Goal: Communication & Community: Answer question/provide support

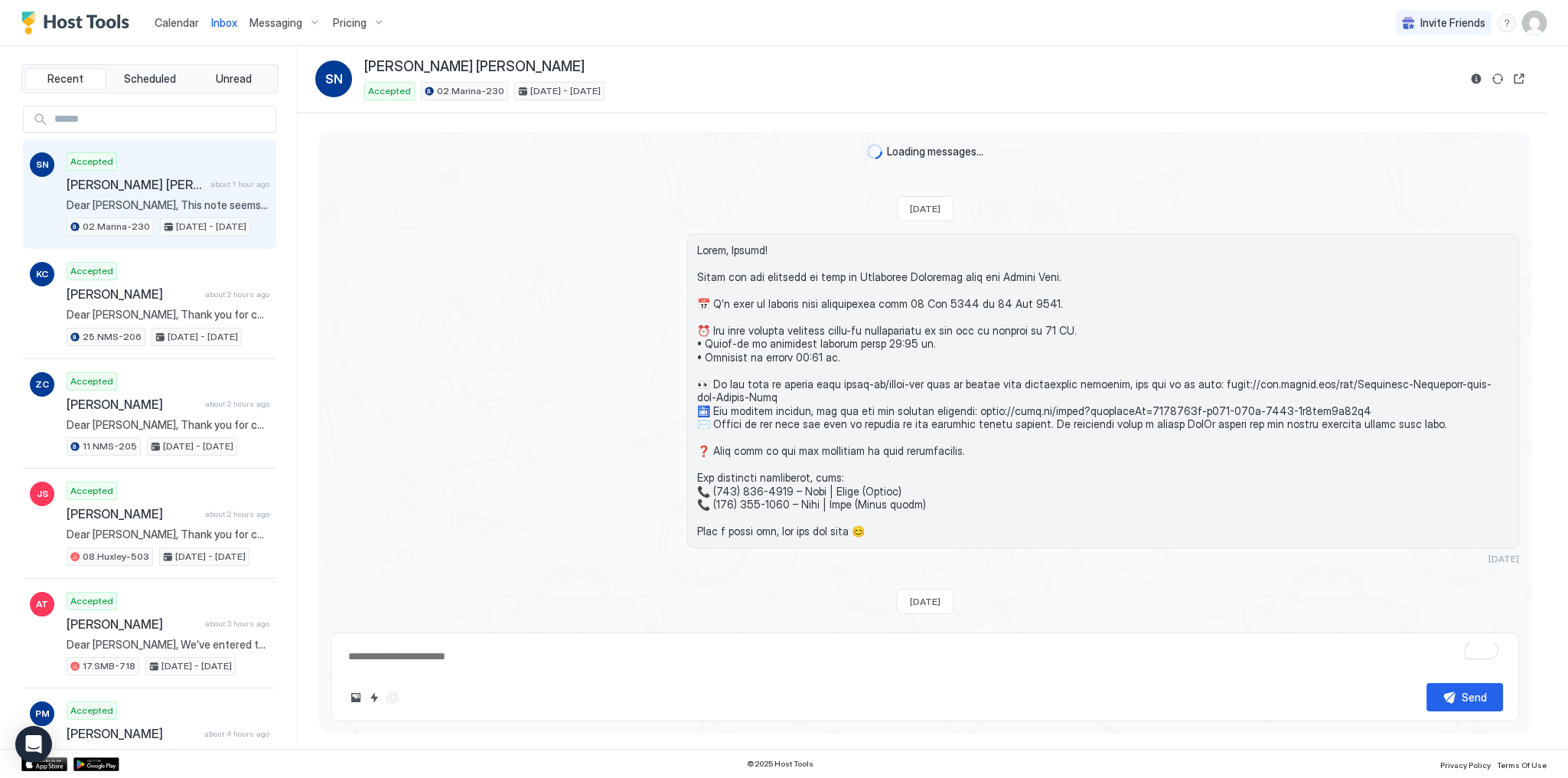
scroll to position [3277, 0]
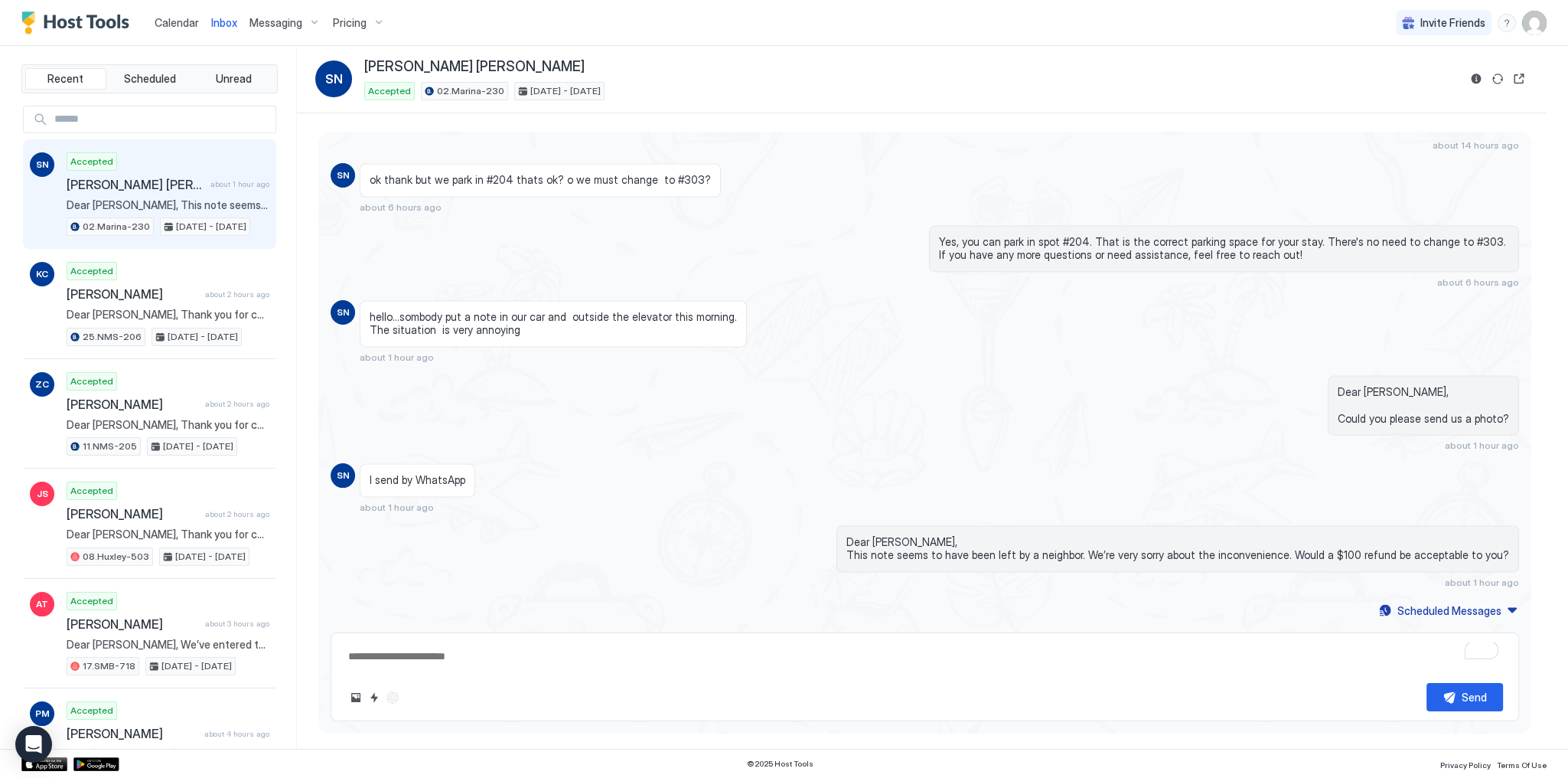
click at [808, 168] on div "ok thank but we park in #204 thats ok? o we must change to #303? about 6 hours …" at bounding box center [775, 188] width 832 height 50
click at [739, 118] on div "Loading messages... Fri, May 23rd 2025 3 months ago Sat, August 9th 2025 SN hol…" at bounding box center [922, 431] width 1249 height 636
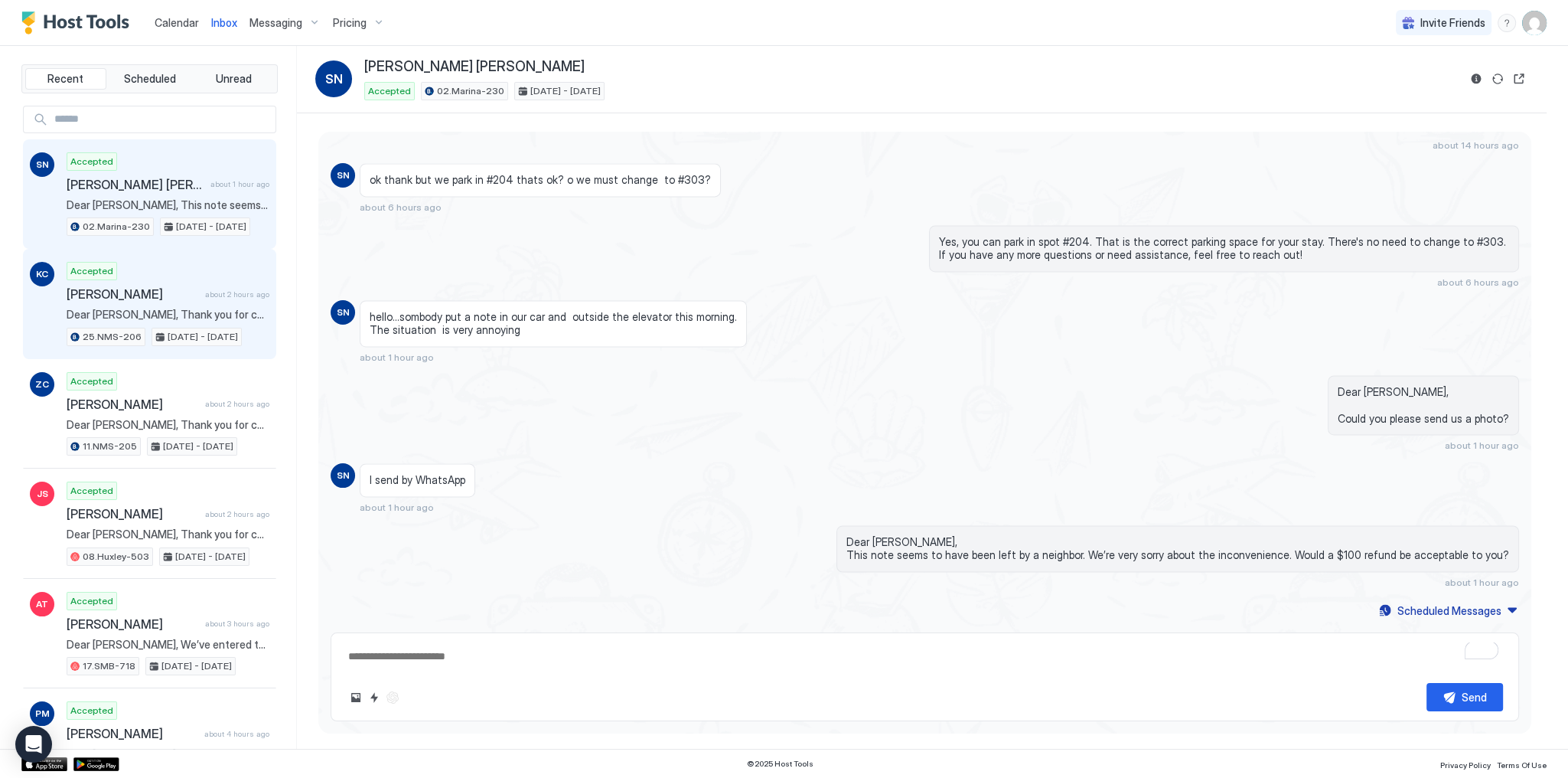
click at [167, 321] on div "Accepted Katarina Charlton about 2 hours ago Dear Katarina, Thank you for choos…" at bounding box center [167, 304] width 203 height 84
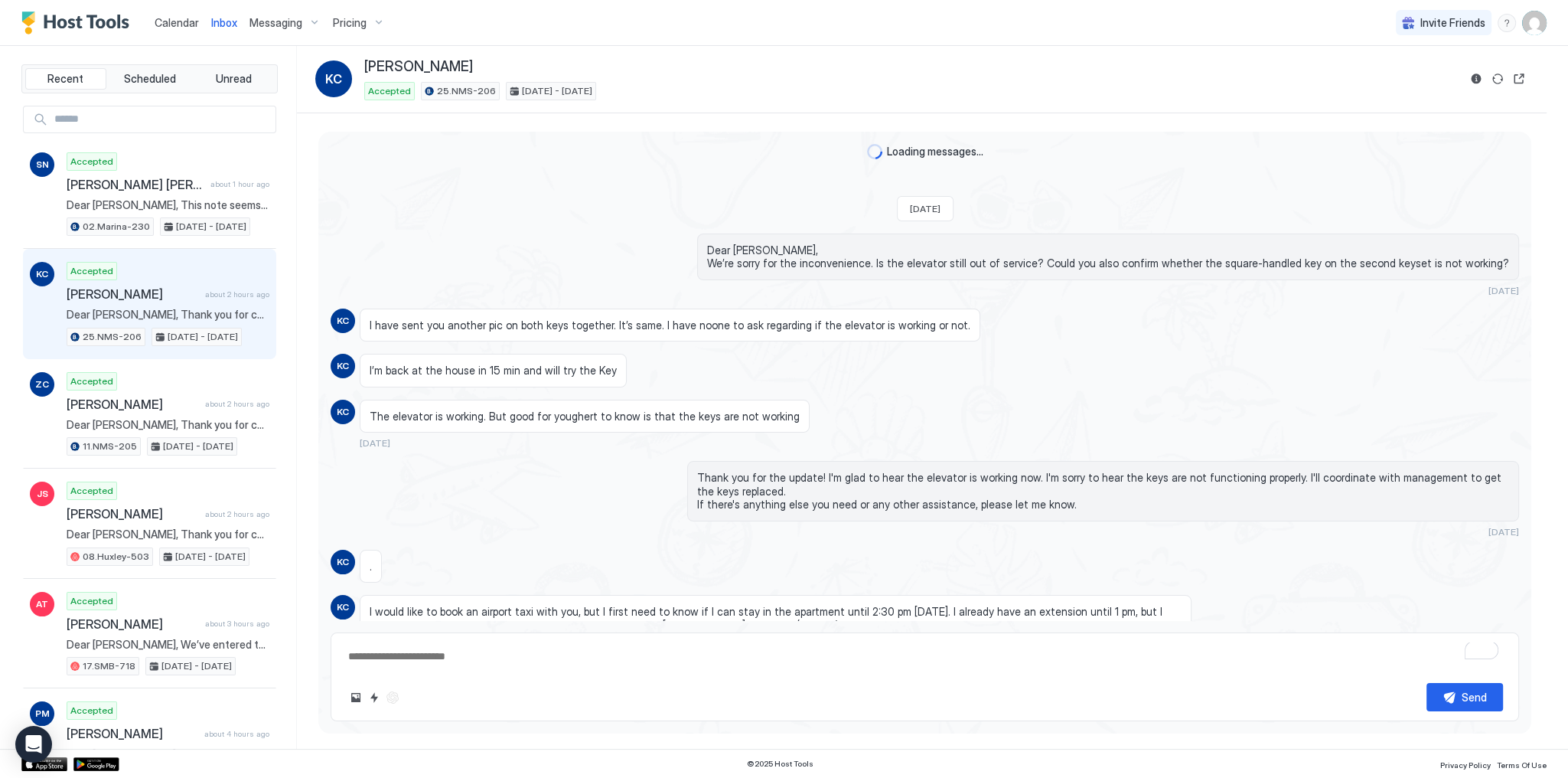
scroll to position [1393, 0]
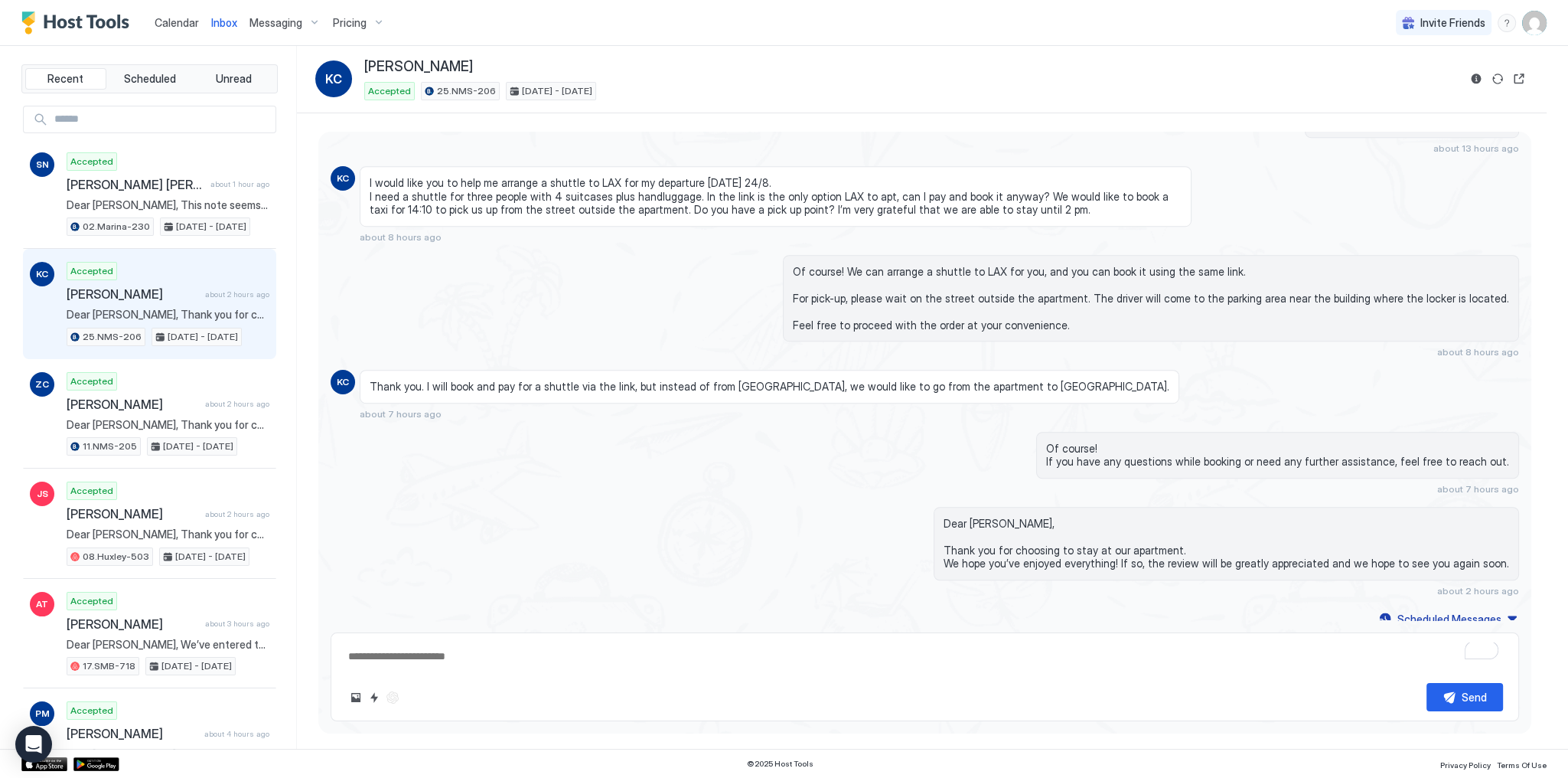
click at [507, 647] on textarea "To enrich screen reader interactions, please activate Accessibility in Grammarl…" at bounding box center [925, 657] width 1156 height 29
click at [428, 670] on textarea "To enrich screen reader interactions, please activate Accessibility in Grammarl…" at bounding box center [925, 657] width 1156 height 29
click at [432, 660] on textarea "To enrich screen reader interactions, please activate Accessibility in Grammarl…" at bounding box center [925, 657] width 1156 height 29
paste textarea "**********"
click at [1010, 518] on span "Dear [PERSON_NAME], Thank you for choosing to stay at our apartment. We hope yo…" at bounding box center [1226, 544] width 566 height 54
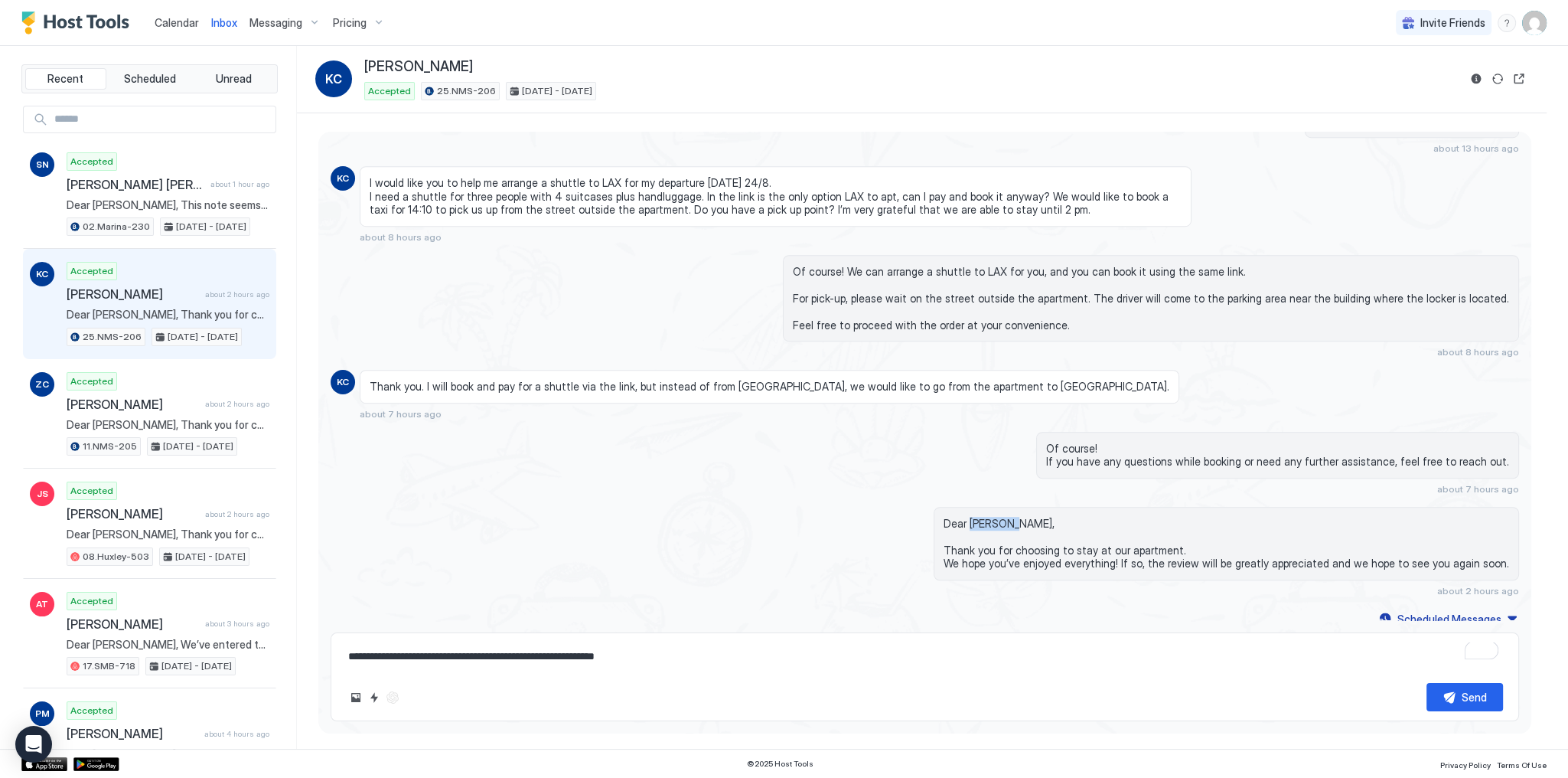
click at [1010, 518] on span "Dear [PERSON_NAME], Thank you for choosing to stay at our apartment. We hope yo…" at bounding box center [1226, 544] width 566 height 54
click at [1010, 520] on span "Dear [PERSON_NAME], Thank you for choosing to stay at our apartment. We hope yo…" at bounding box center [1226, 544] width 566 height 54
copy span "Dear Katarina,"
click at [344, 657] on div "**********" at bounding box center [925, 676] width 1188 height 88
click at [350, 653] on textarea "**********" at bounding box center [925, 657] width 1156 height 29
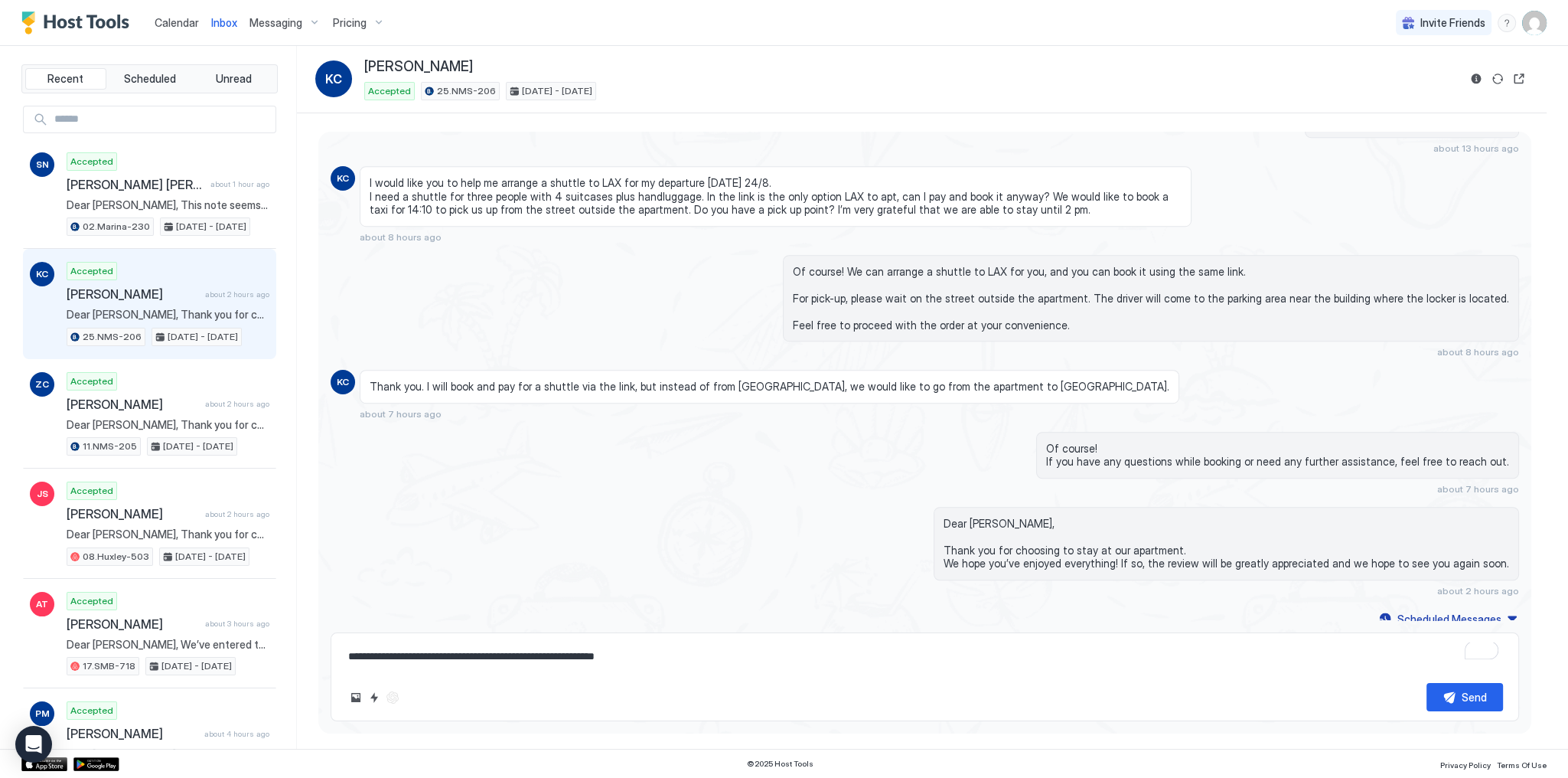
paste textarea "**********"
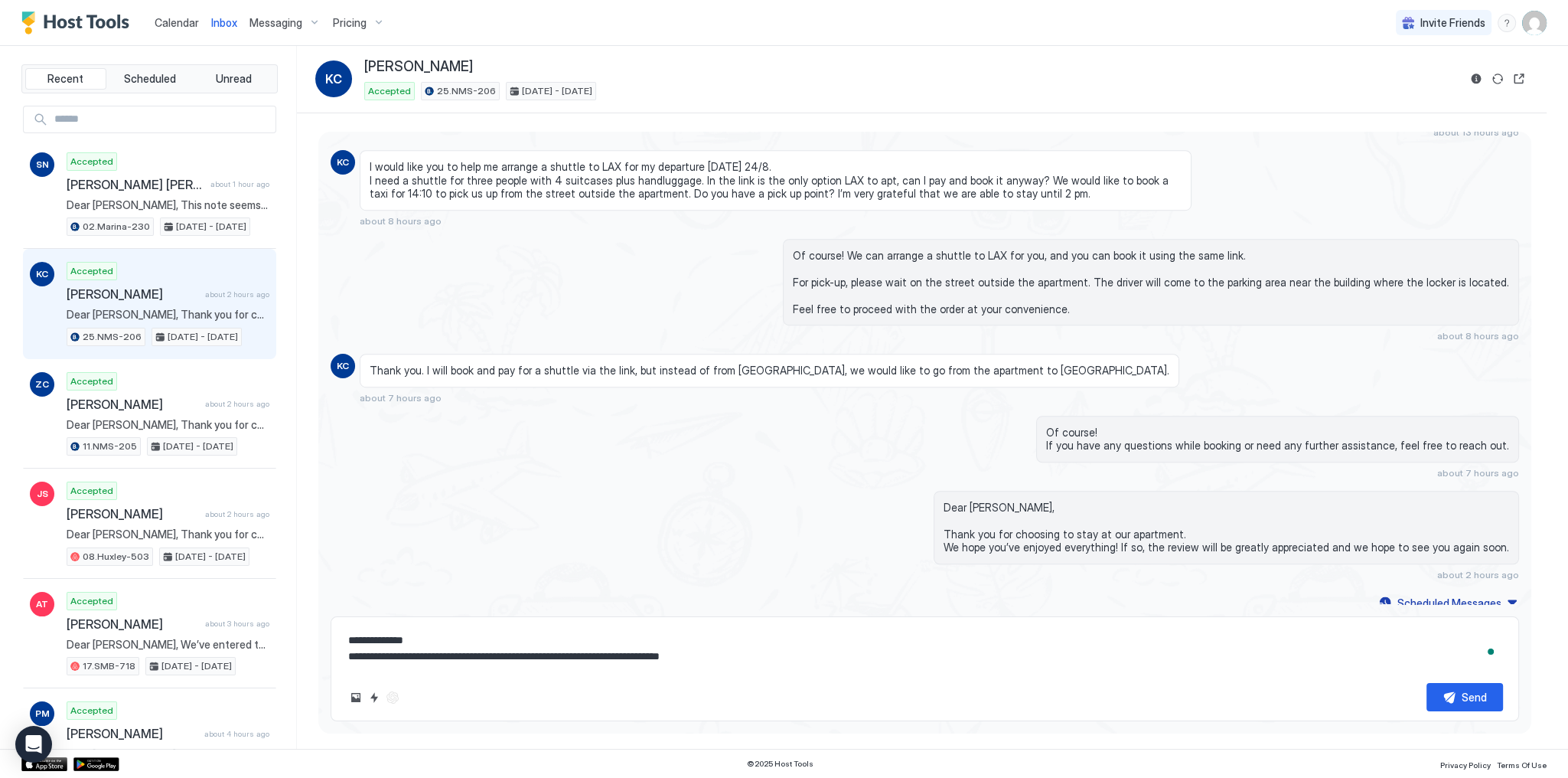
type textarea "**********"
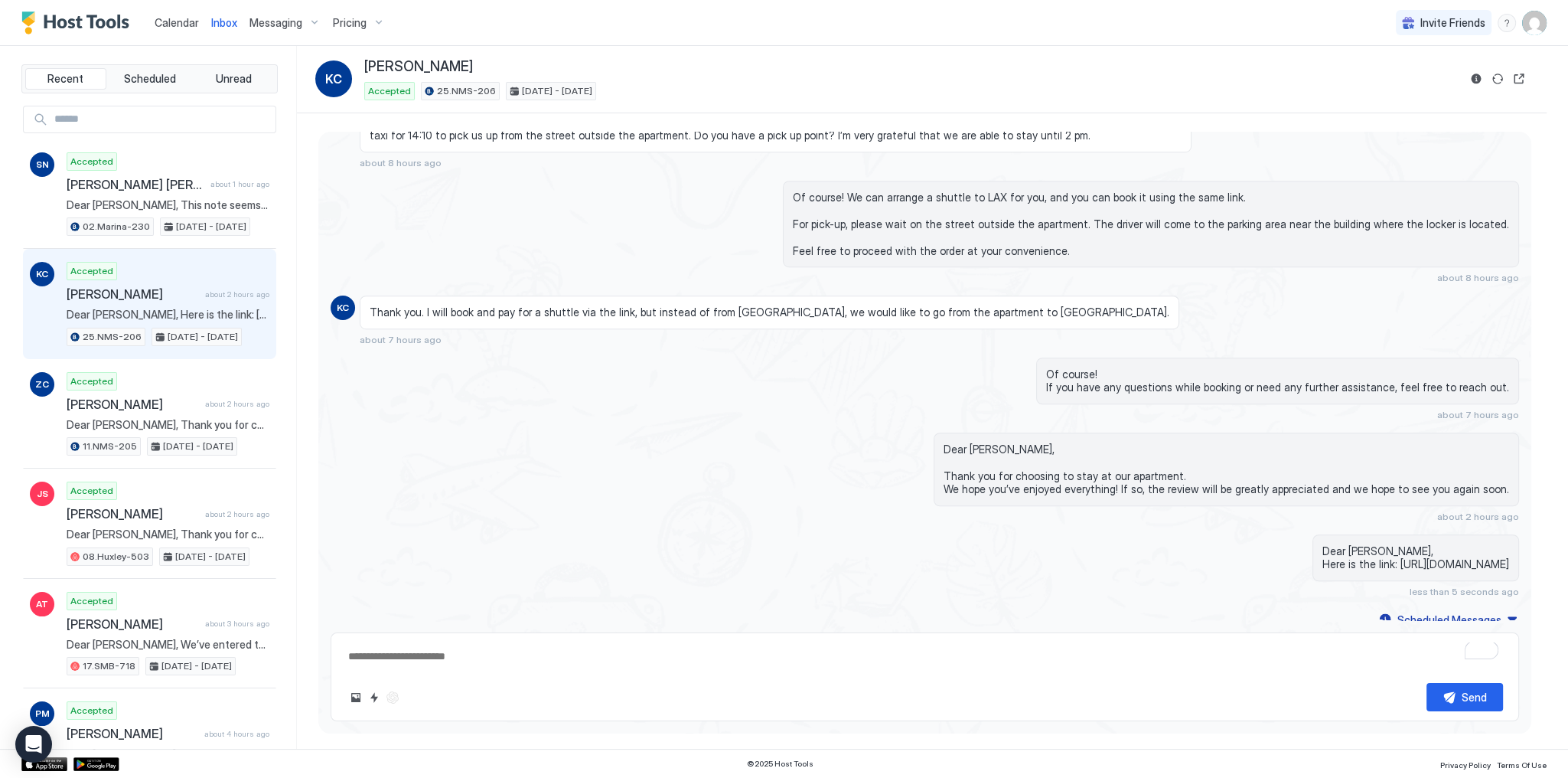
scroll to position [1393, 0]
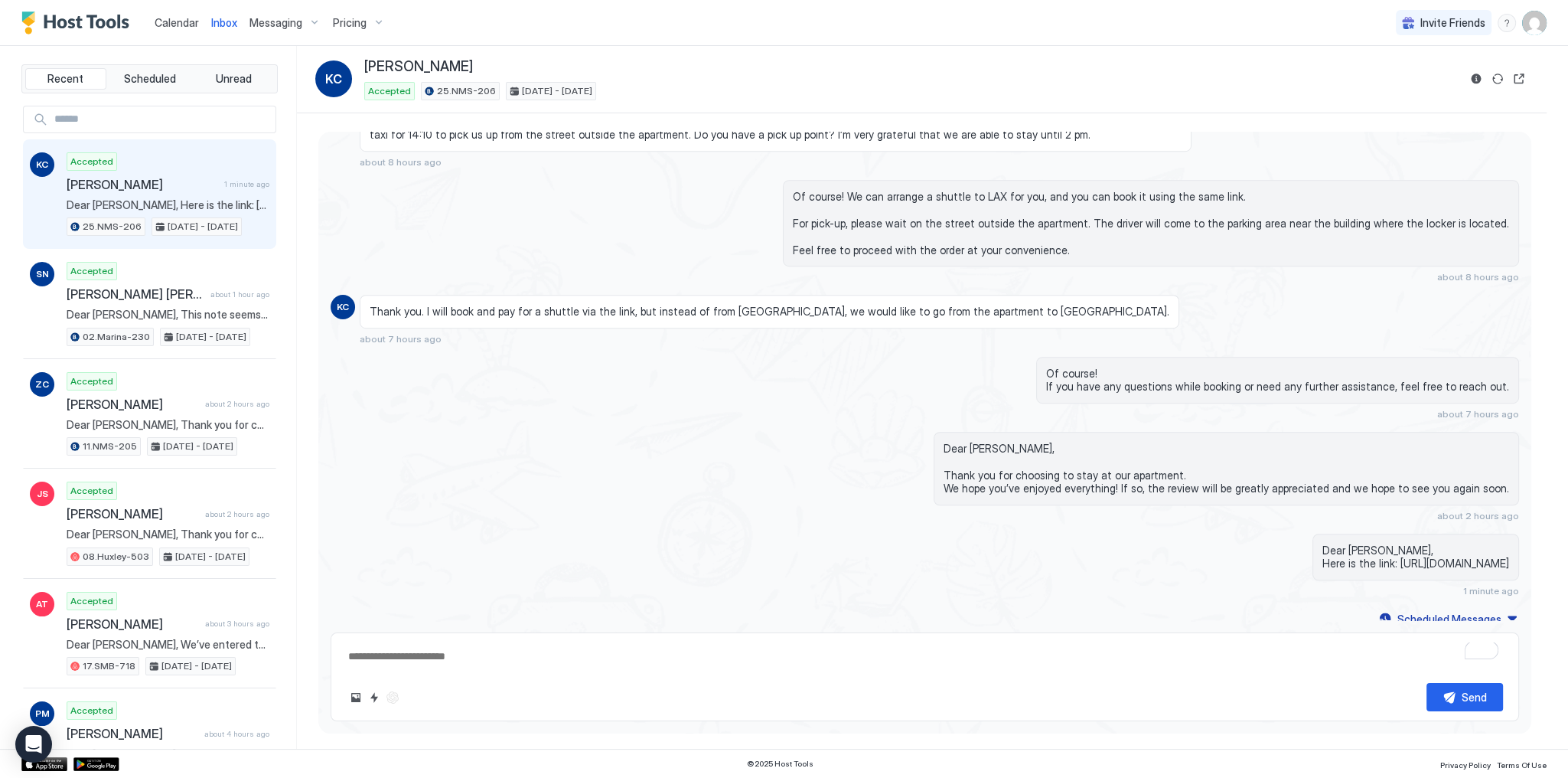
click at [554, 432] on div "Dear Katarina, Thank you for choosing to stay at our apartment. We hope you’ve …" at bounding box center [925, 477] width 1188 height 89
click at [740, 208] on div "Of course! We can arrange a shuttle to LAX for you, and you can book it using t…" at bounding box center [1103, 232] width 832 height 104
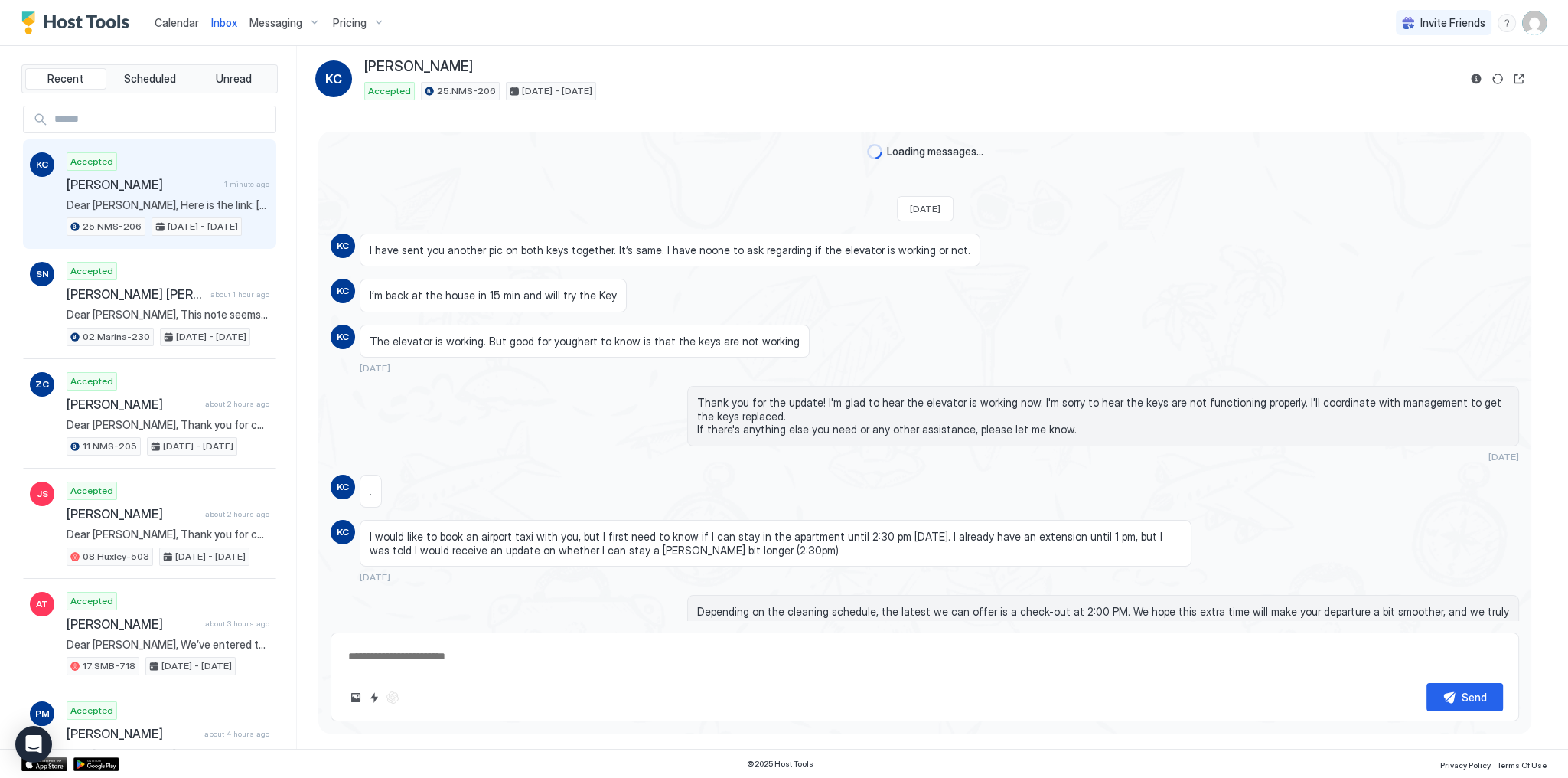
scroll to position [1393, 0]
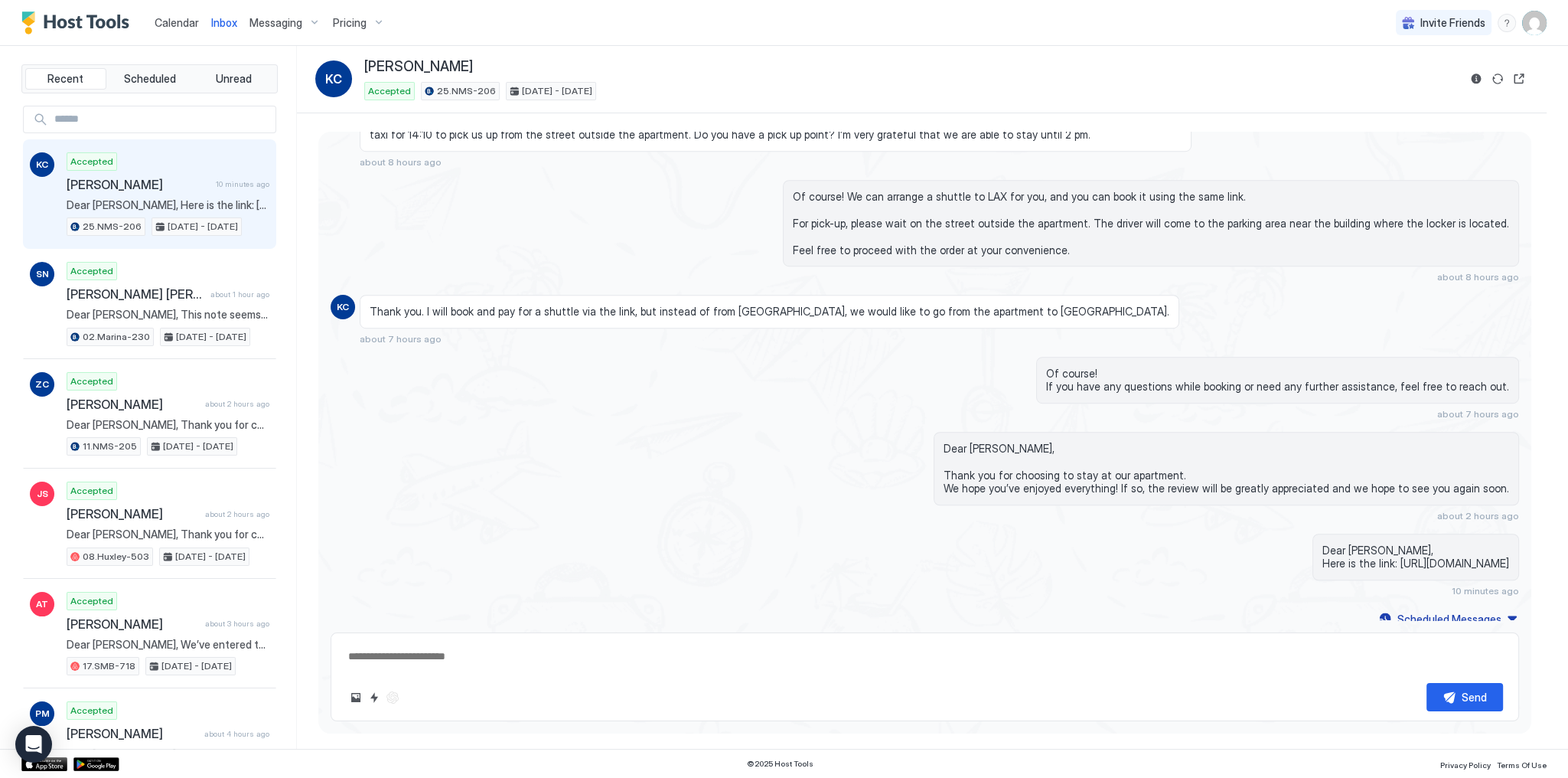
click at [628, 210] on div "Of course! We can arrange a shuttle to LAX for you, and you can book it using t…" at bounding box center [925, 232] width 1188 height 104
type textarea "*"
drag, startPoint x: 738, startPoint y: 325, endPoint x: 731, endPoint y: 322, distance: 7.6
click at [739, 324] on div "Thank you. I will book and pay for a shuttle via the link, but instead of from …" at bounding box center [775, 319] width 832 height 50
click at [444, 274] on div "Of course! We can arrange a shuttle to LAX for you, and you can book it using t…" at bounding box center [925, 232] width 1188 height 104
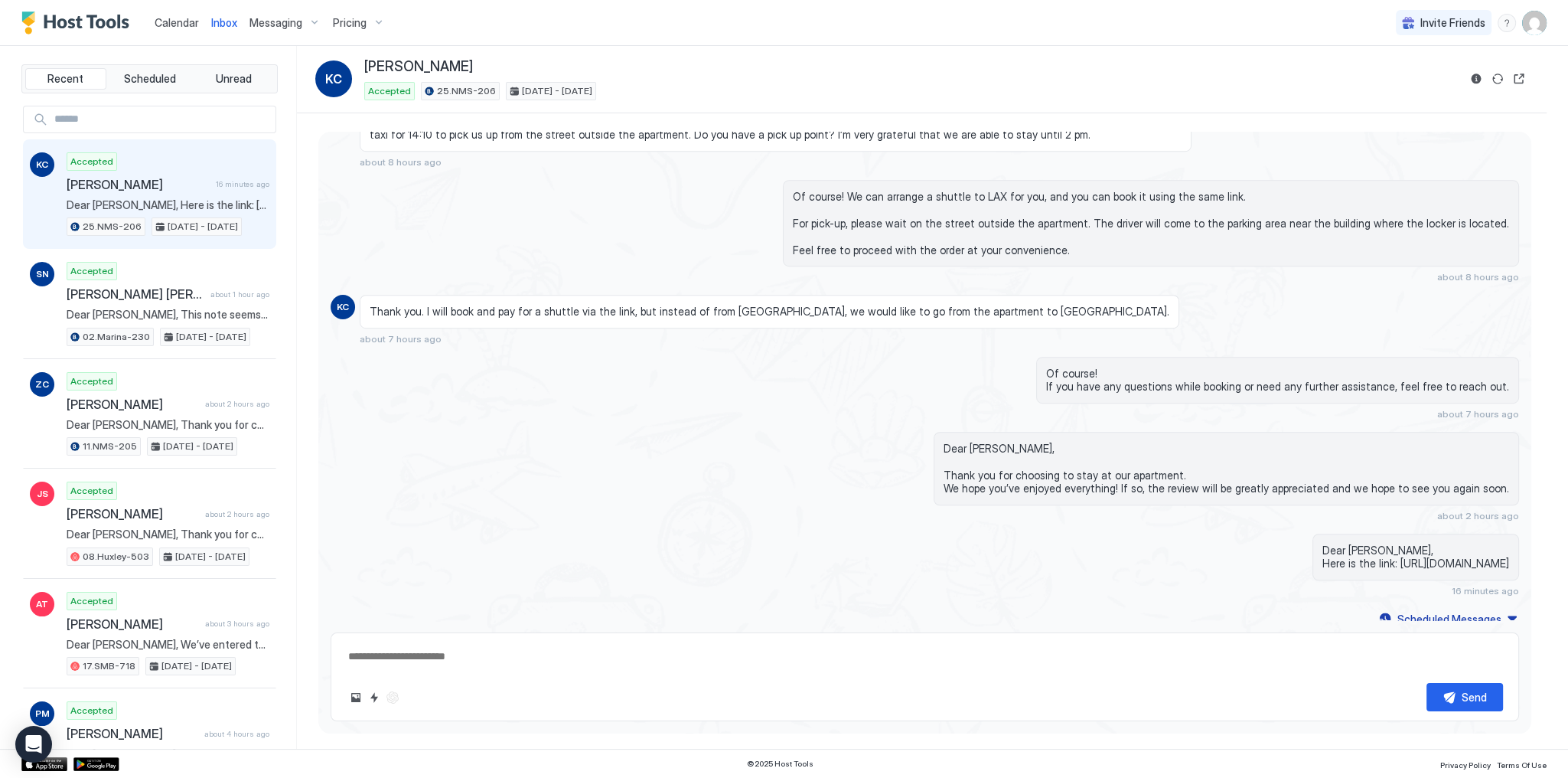
click at [444, 202] on div "Of course! We can arrange a shuttle to LAX for you, and you can book it using t…" at bounding box center [925, 232] width 1188 height 104
click at [175, 9] on div "Calendar" at bounding box center [176, 23] width 56 height 29
click at [174, 19] on span "Calendar" at bounding box center [177, 22] width 45 height 13
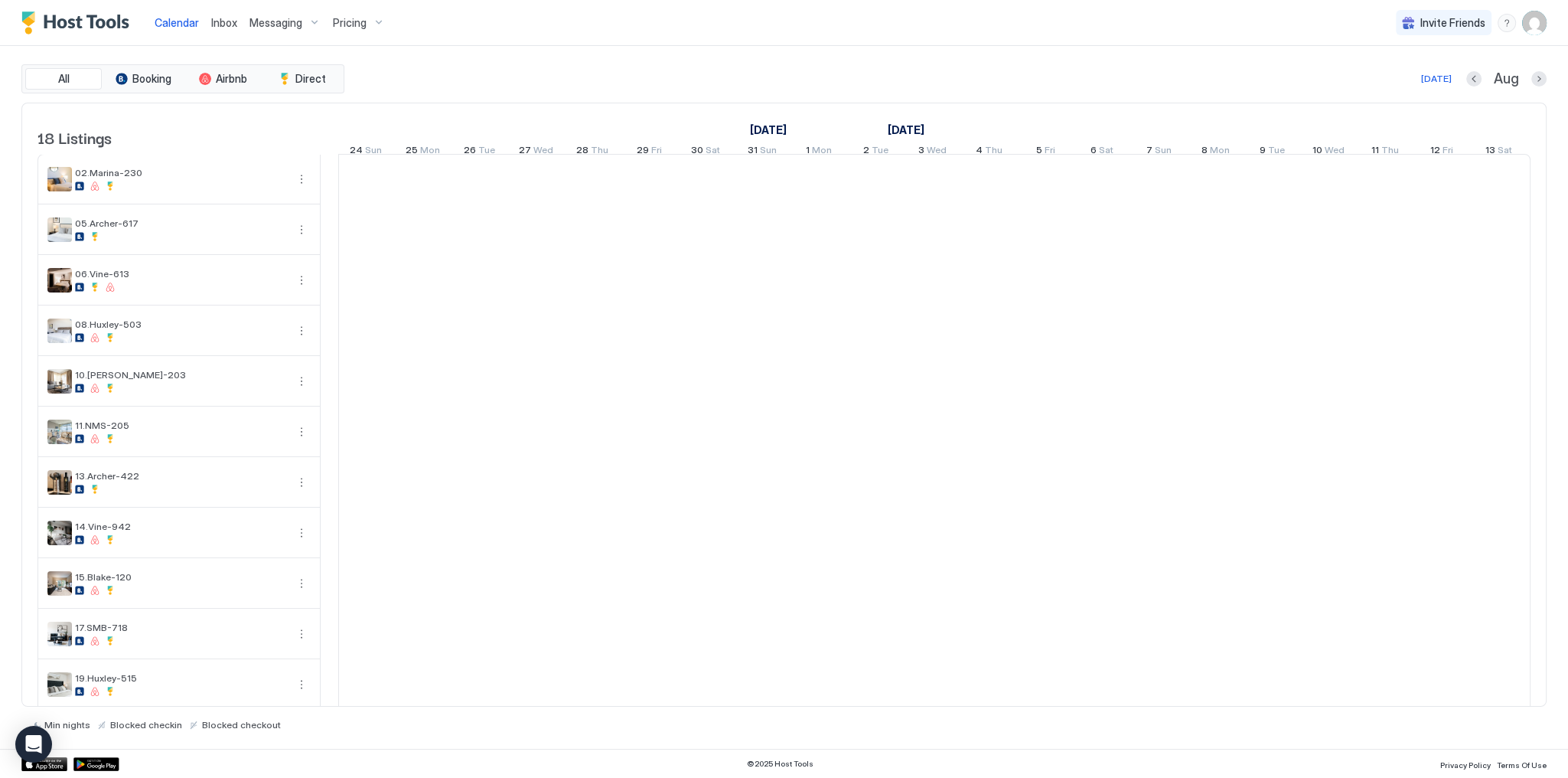
scroll to position [0, 850]
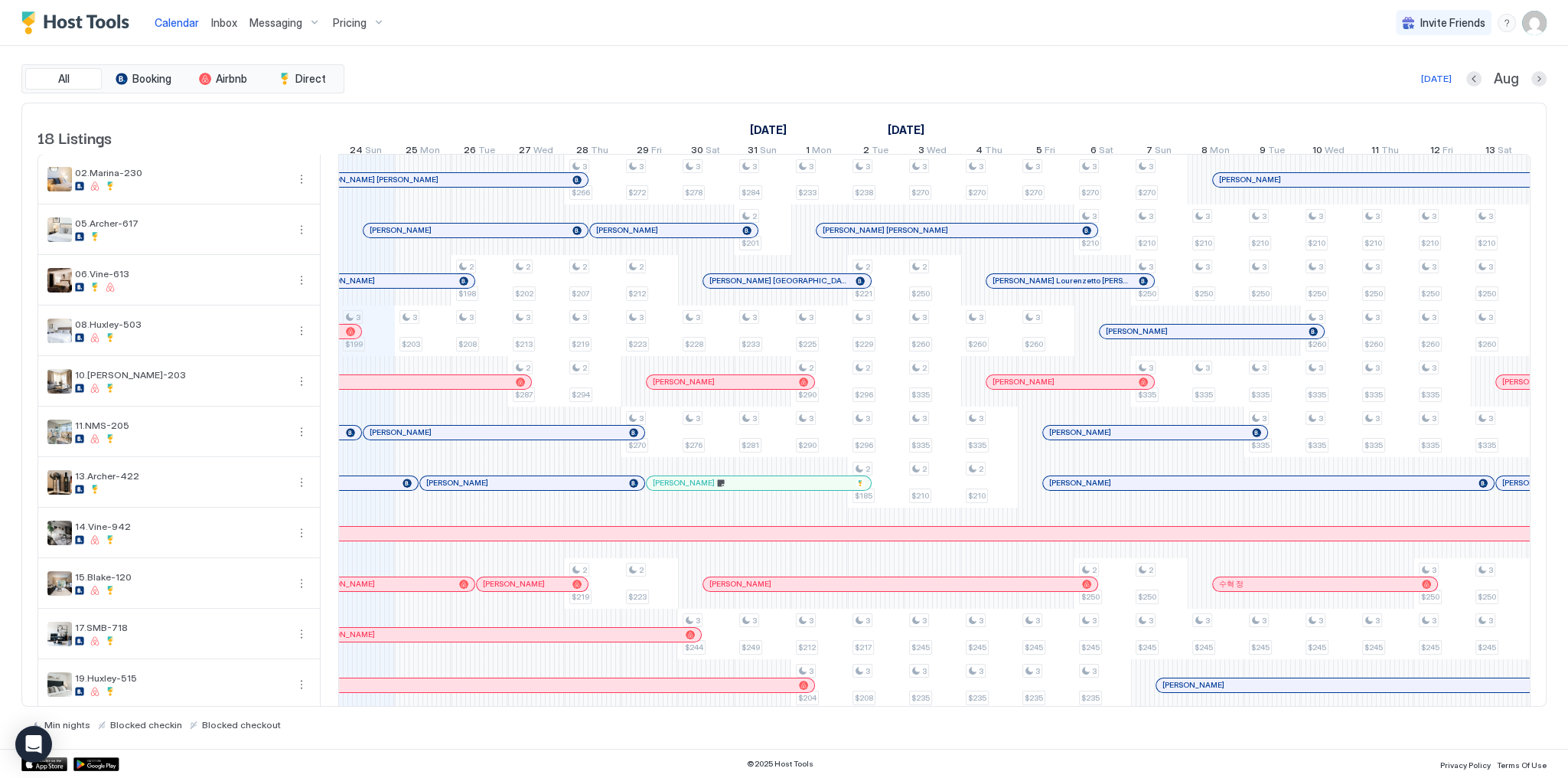
click at [907, 85] on div "[DATE] Aug" at bounding box center [947, 79] width 1199 height 19
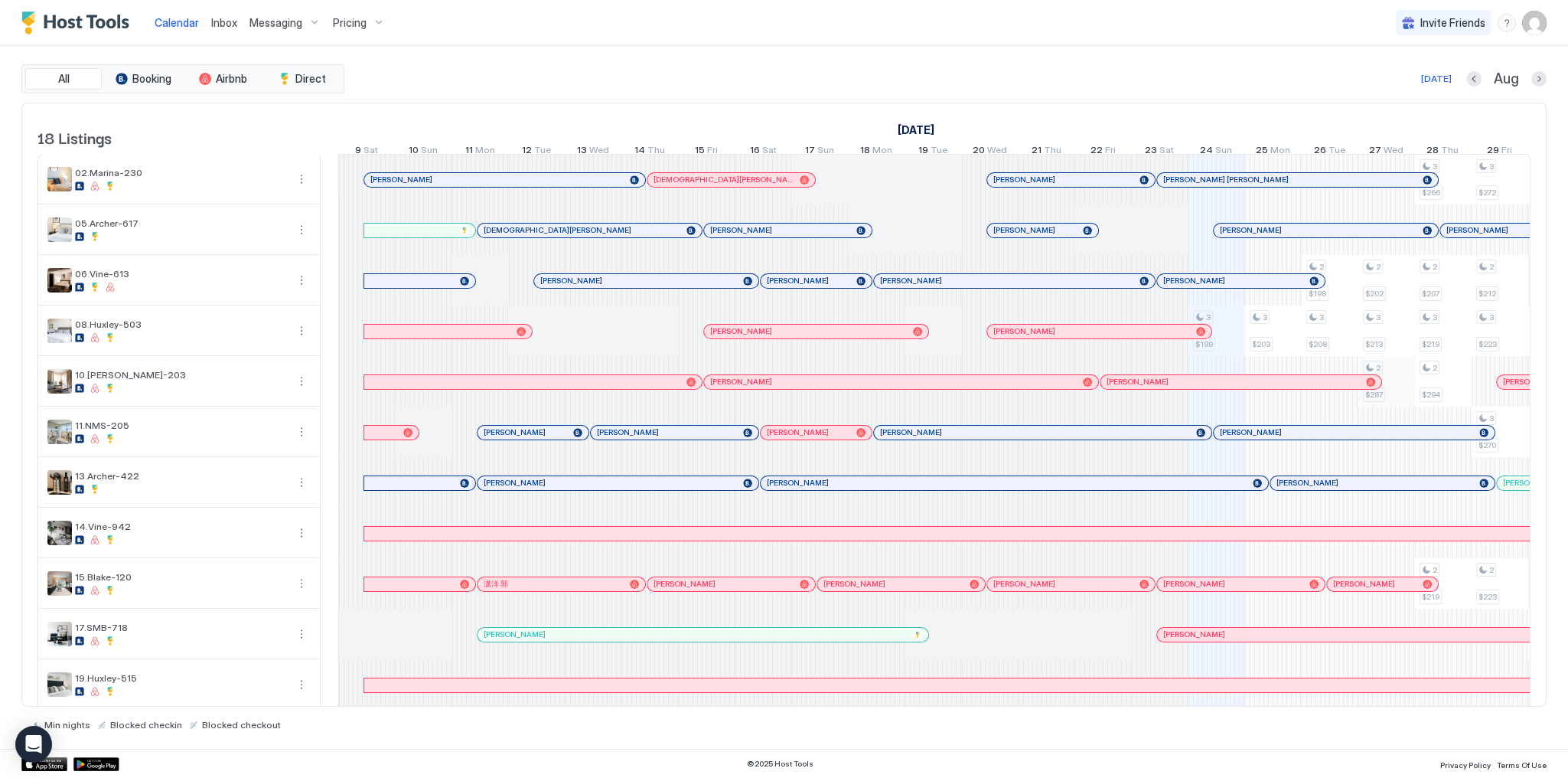
scroll to position [0, 850]
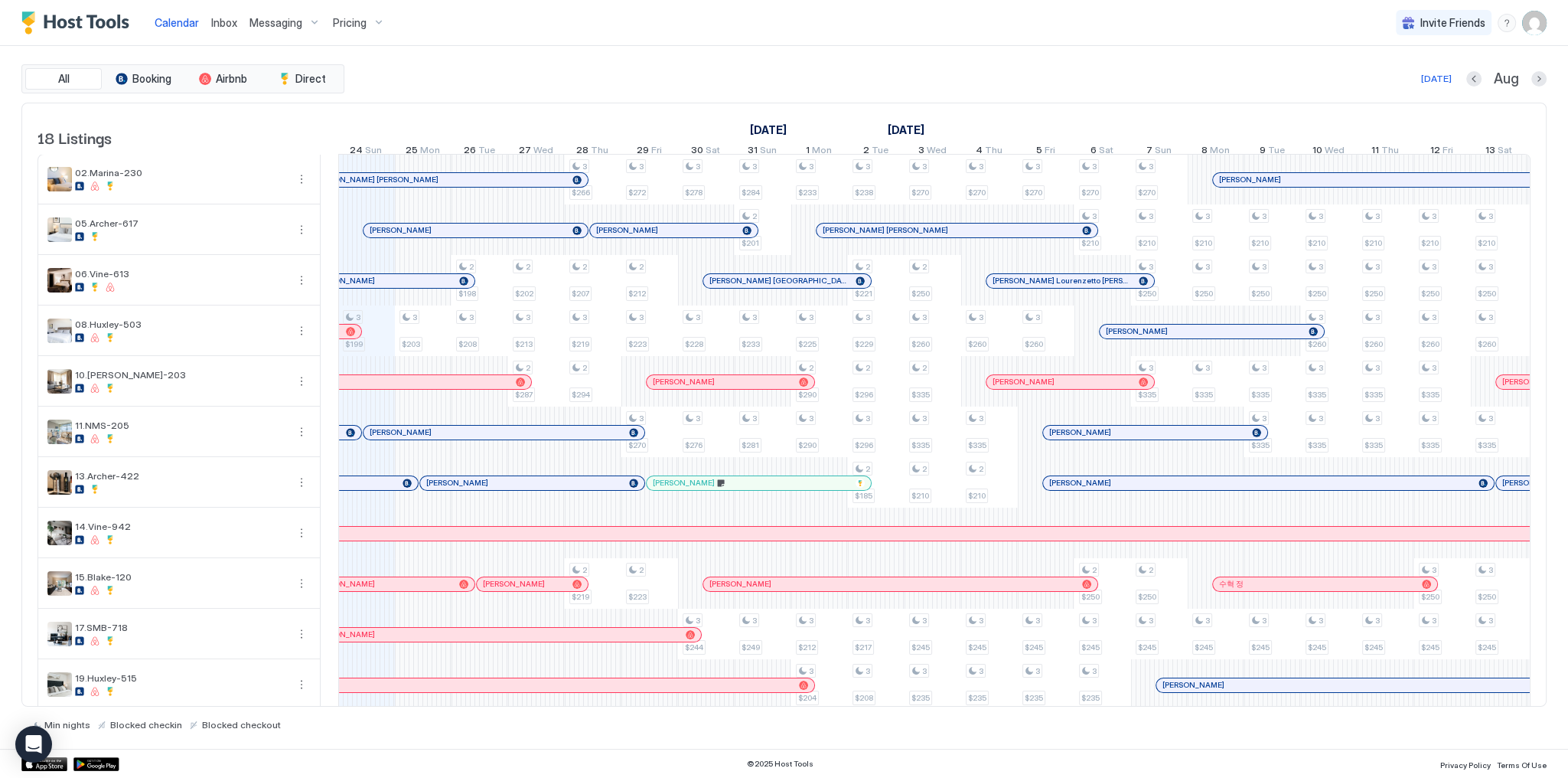
click at [225, 25] on span "Inbox" at bounding box center [224, 22] width 26 height 13
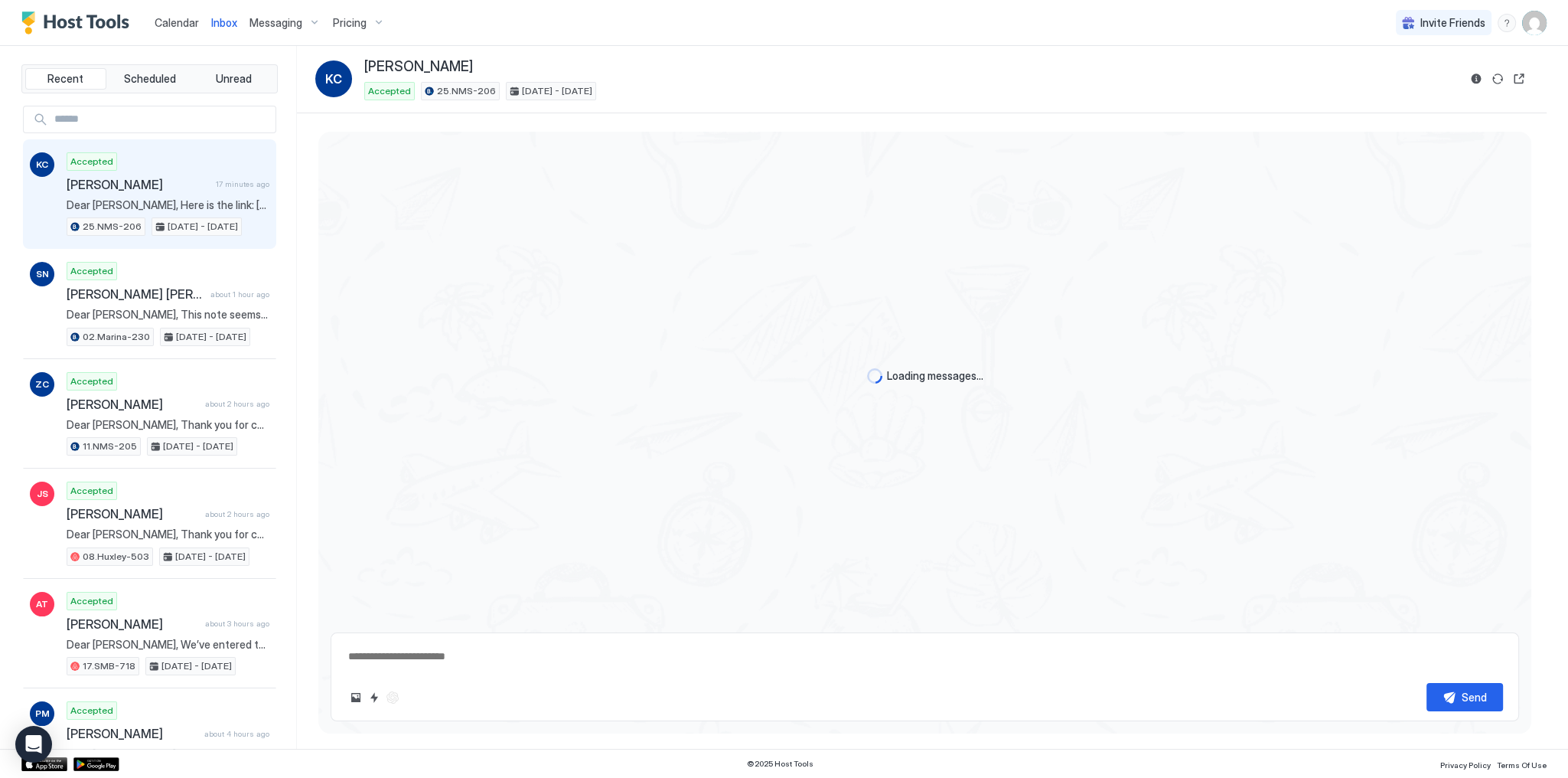
scroll to position [1393, 0]
click at [181, 29] on link "Calendar" at bounding box center [177, 22] width 45 height 16
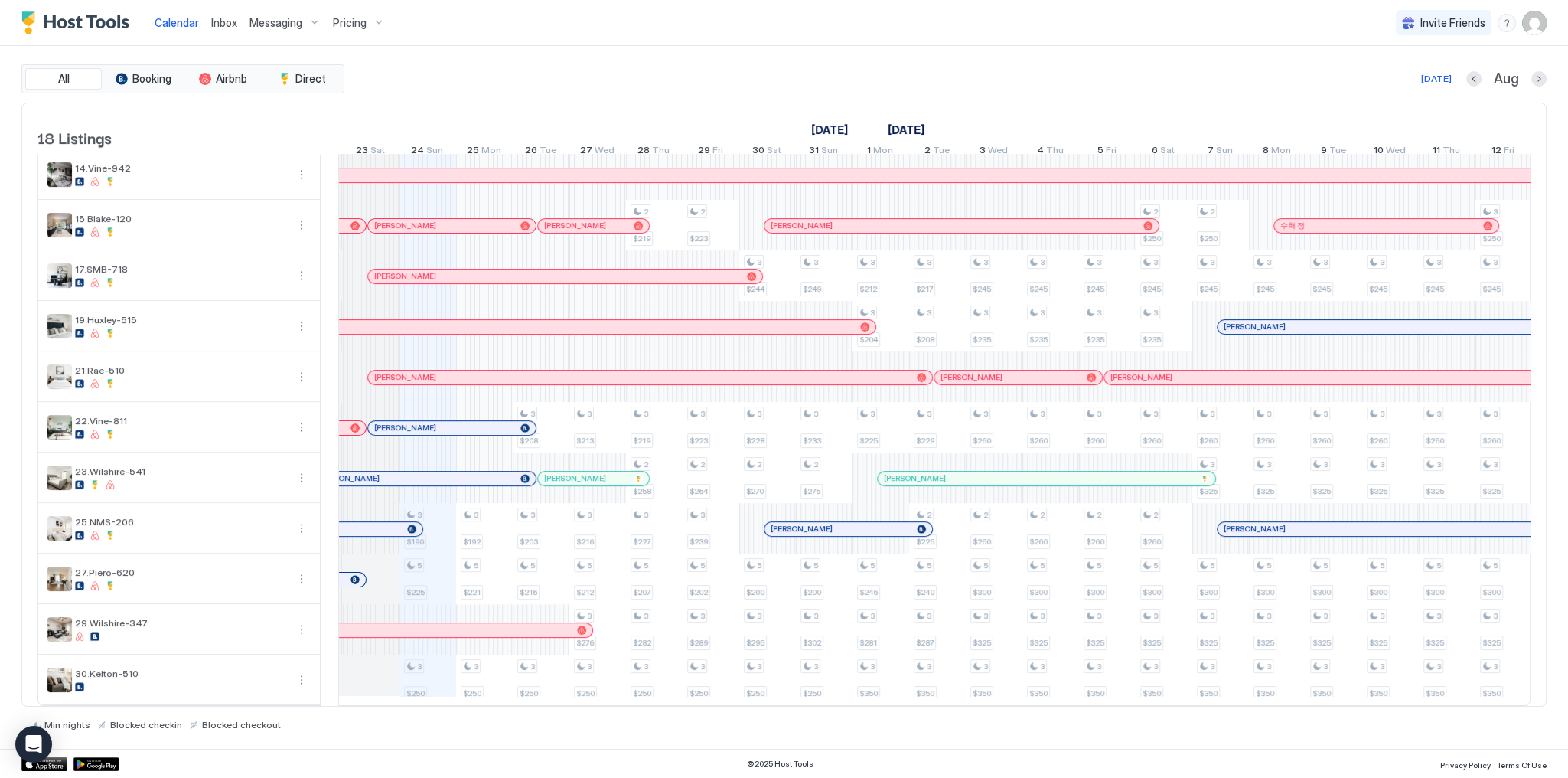
scroll to position [372, 0]
click at [572, 77] on div "[DATE] Aug" at bounding box center [947, 79] width 1199 height 19
click at [0, 0] on div at bounding box center [0, 0] width 0 height 0
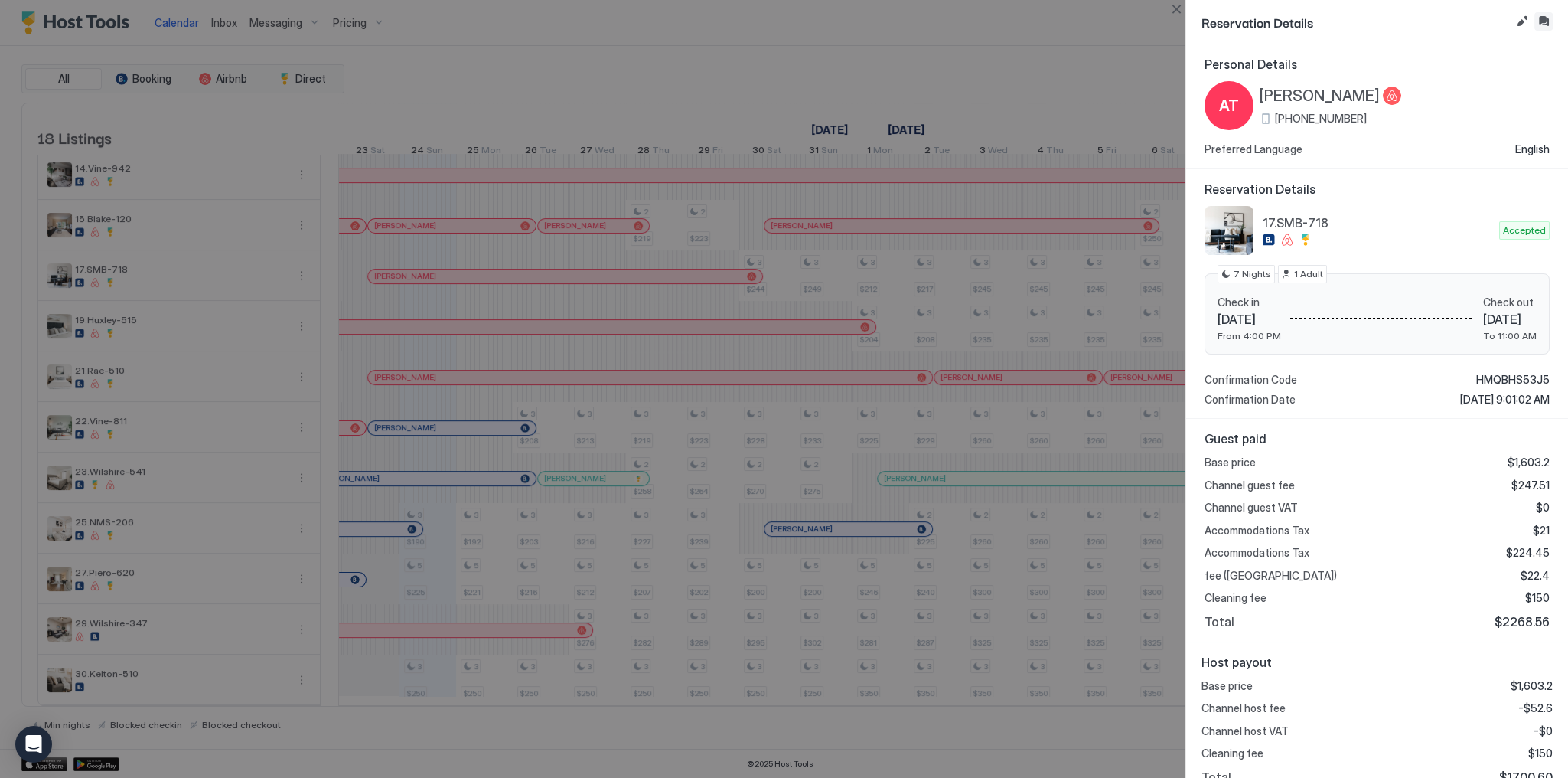
click at [1544, 19] on button "Inbox" at bounding box center [1544, 22] width 19 height 19
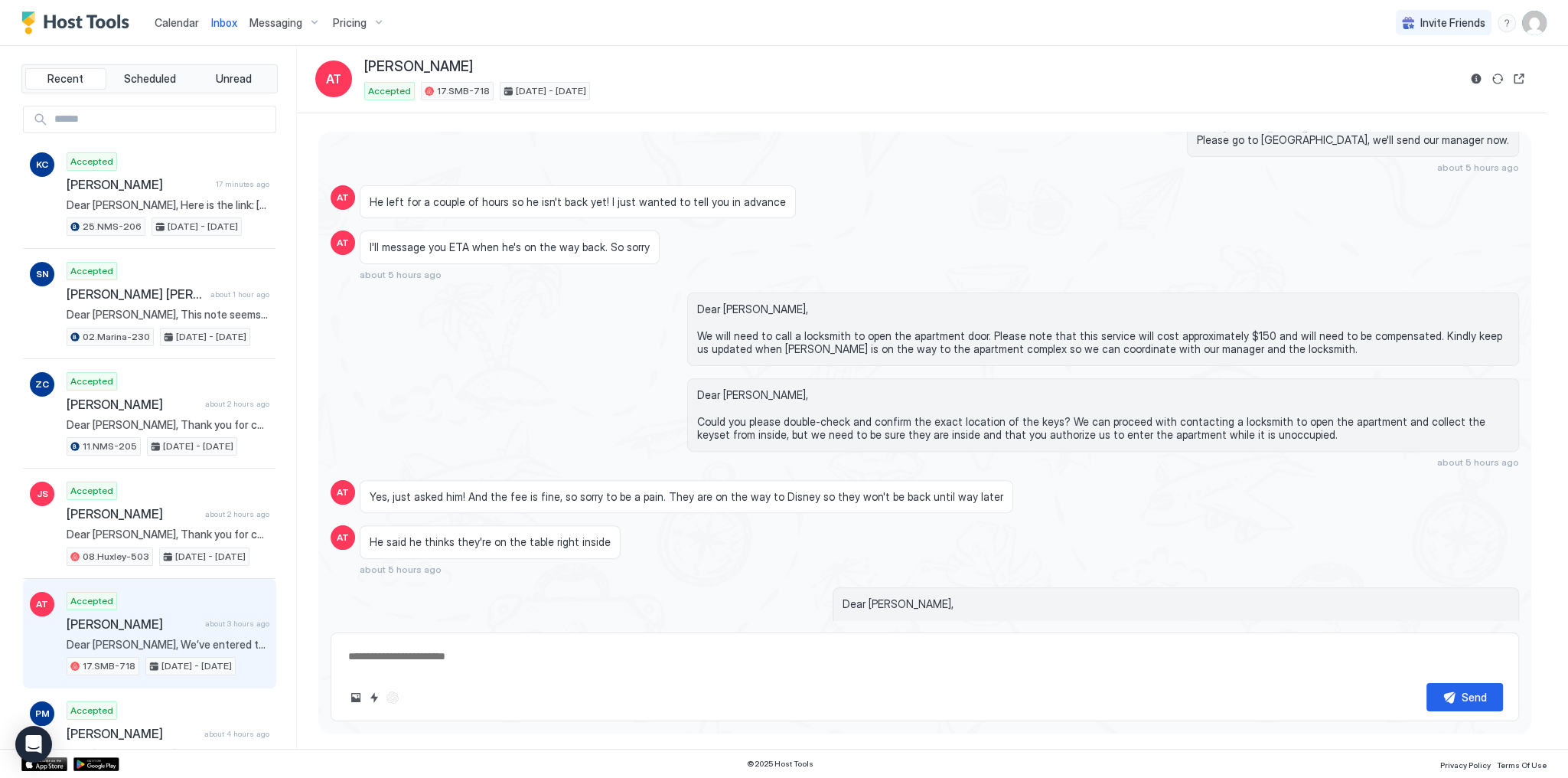
scroll to position [552, 0]
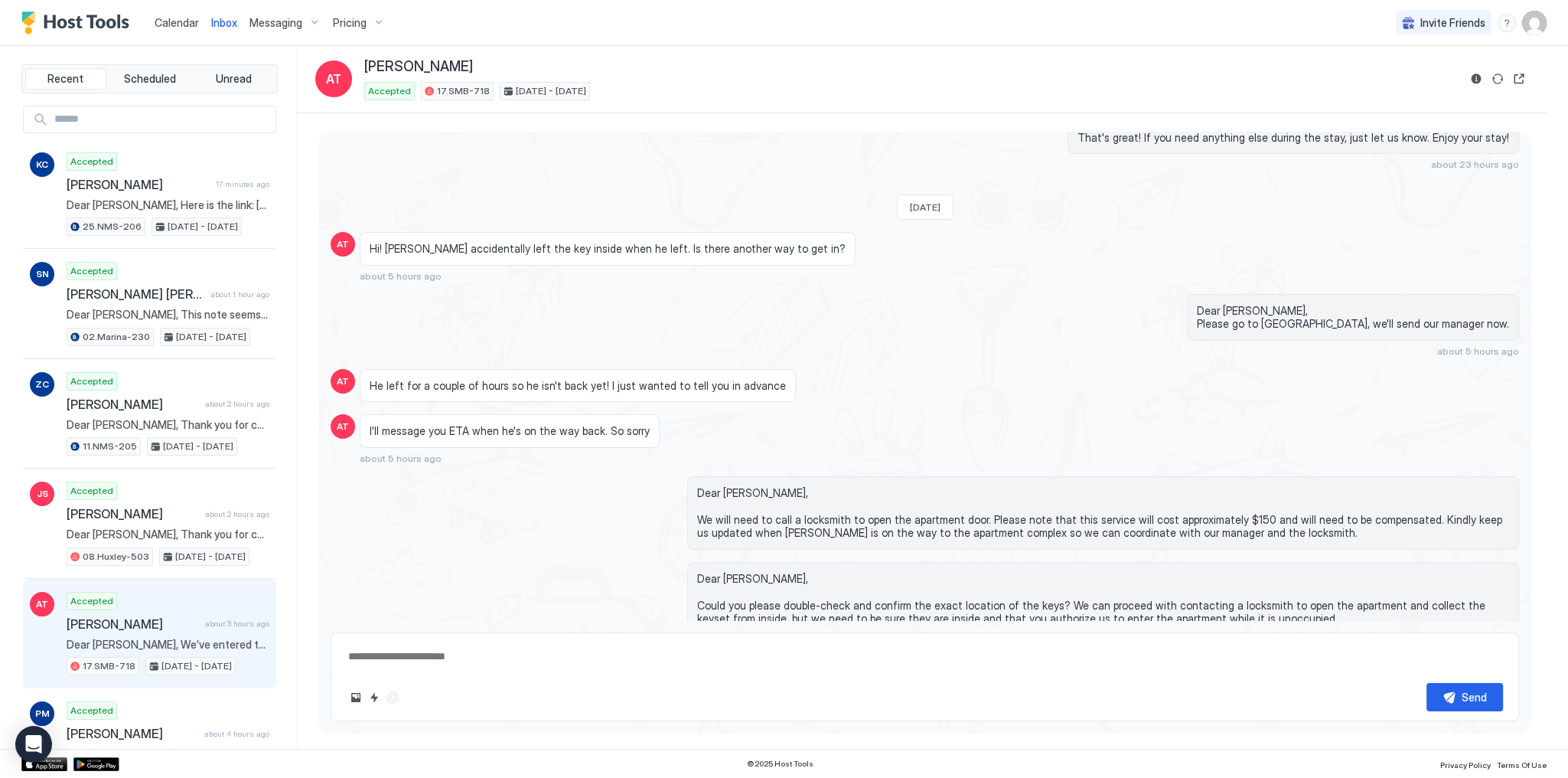
click at [501, 425] on span "I'll message you ETA when he's on the way back. So sorry" at bounding box center [509, 431] width 280 height 13
click at [509, 393] on div "He left for a couple of hours so he isn't back yet! I just wanted to tell you i…" at bounding box center [577, 386] width 436 height 34
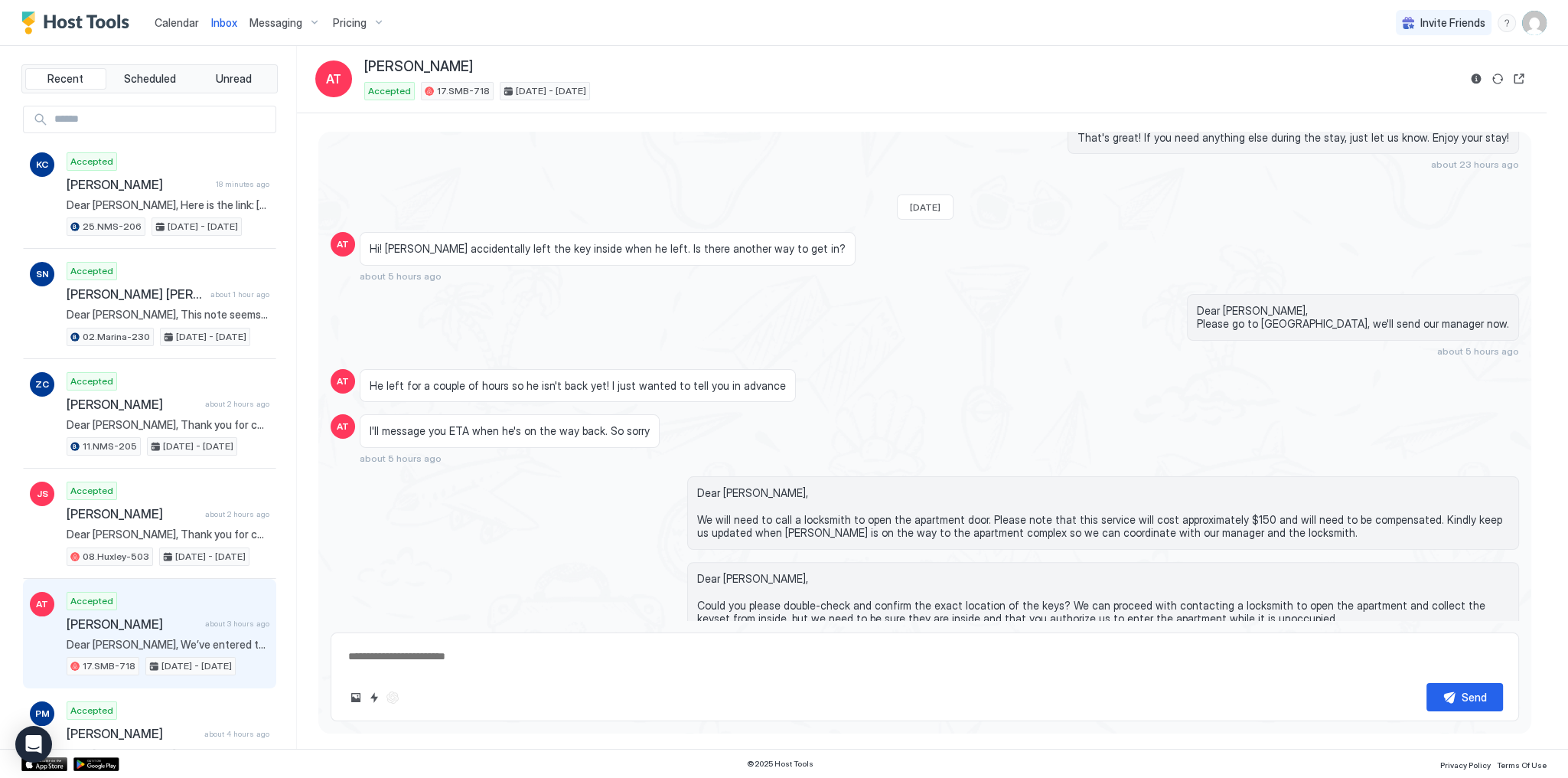
click at [510, 383] on span "He left for a couple of hours so he isn't back yet! I just wanted to tell you i…" at bounding box center [577, 386] width 417 height 13
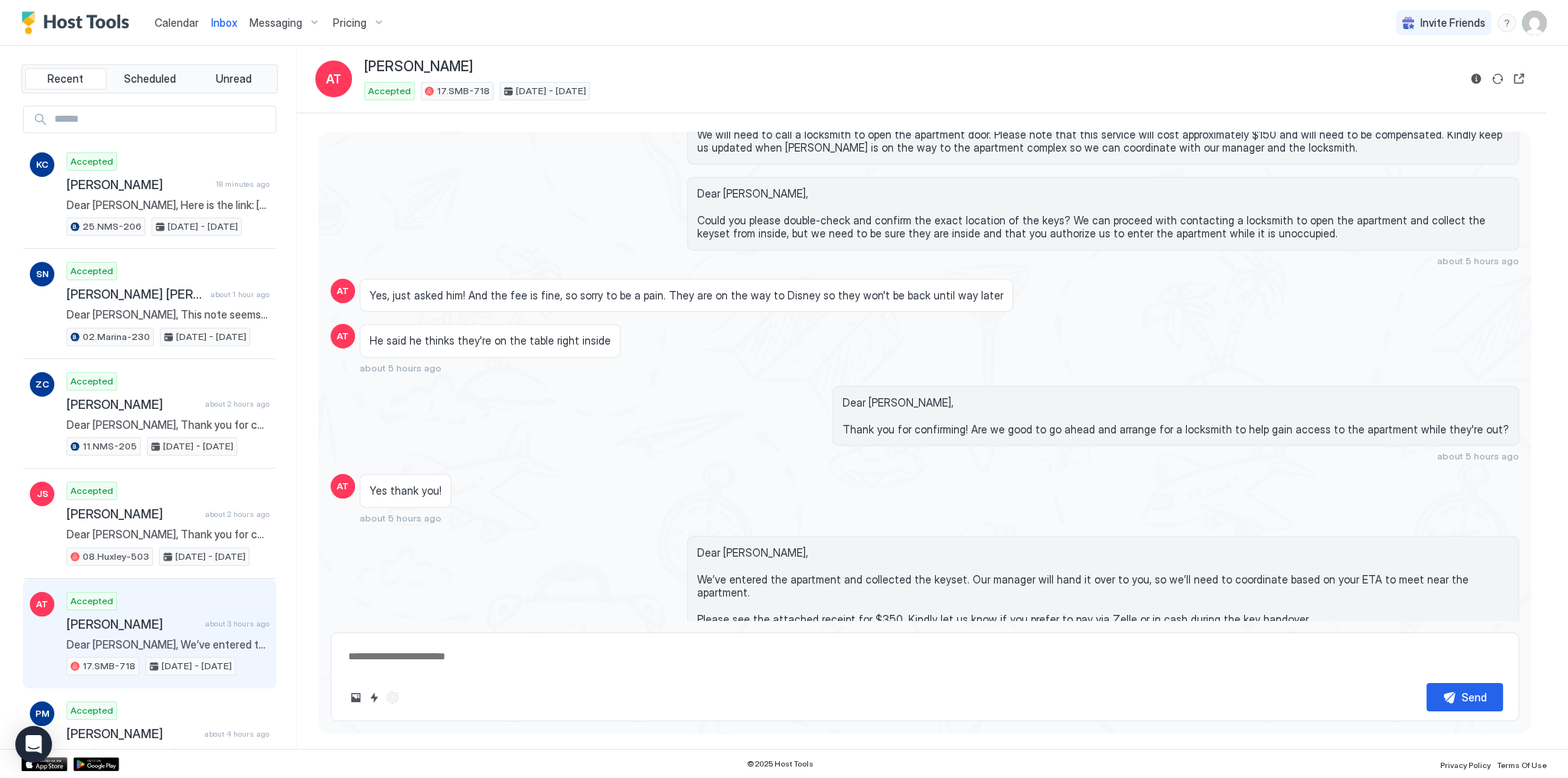
scroll to position [980, 0]
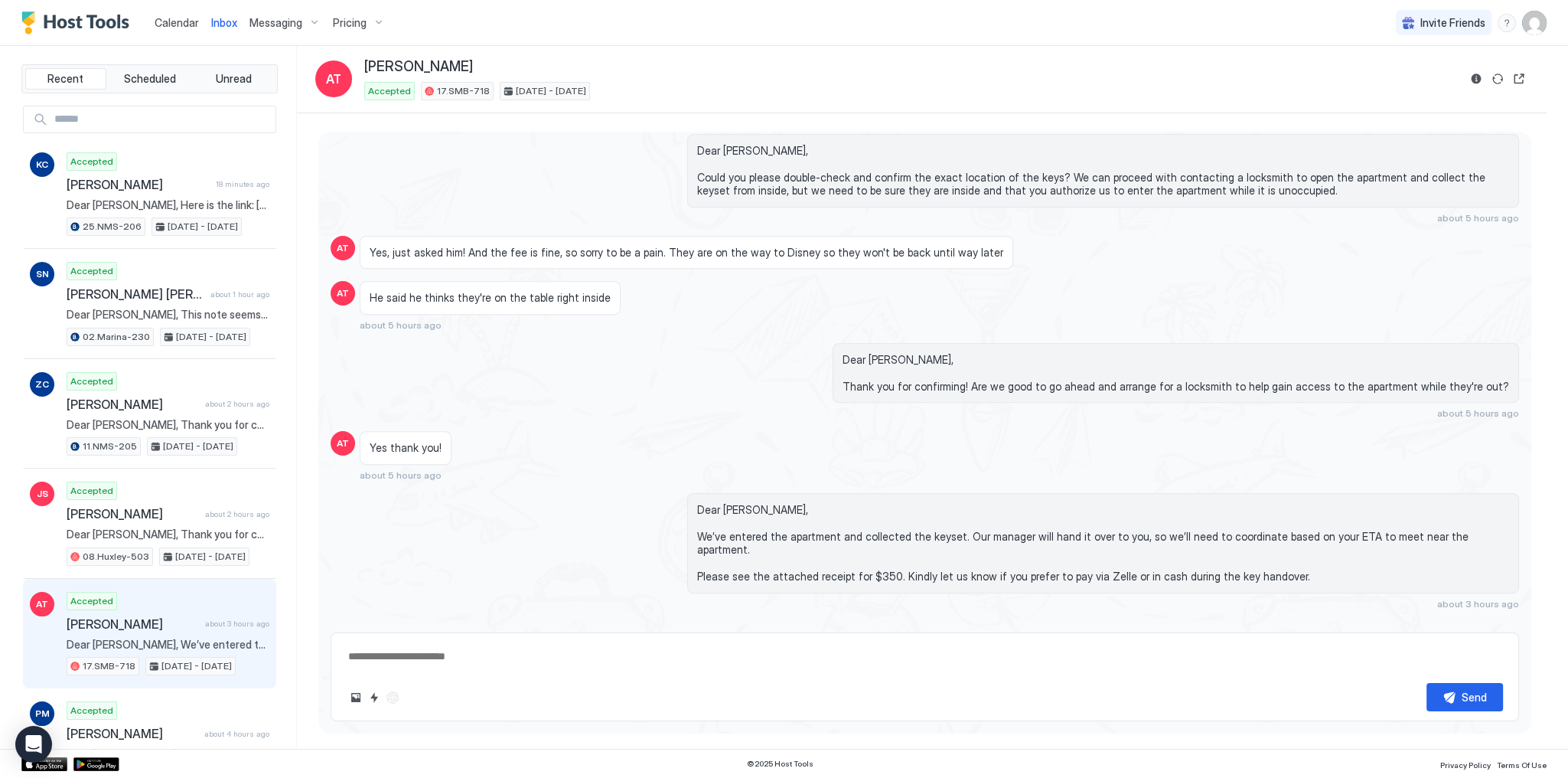
click at [842, 541] on span "Dear [PERSON_NAME], We’ve entered the apartment and collected the keyset. Our m…" at bounding box center [1103, 542] width 811 height 80
click at [853, 463] on div "Yes thank you! about 5 hours ago" at bounding box center [775, 456] width 832 height 50
drag, startPoint x: 853, startPoint y: 463, endPoint x: 836, endPoint y: 462, distance: 17.0
click at [839, 462] on div "Yes thank you! about 5 hours ago" at bounding box center [775, 456] width 832 height 50
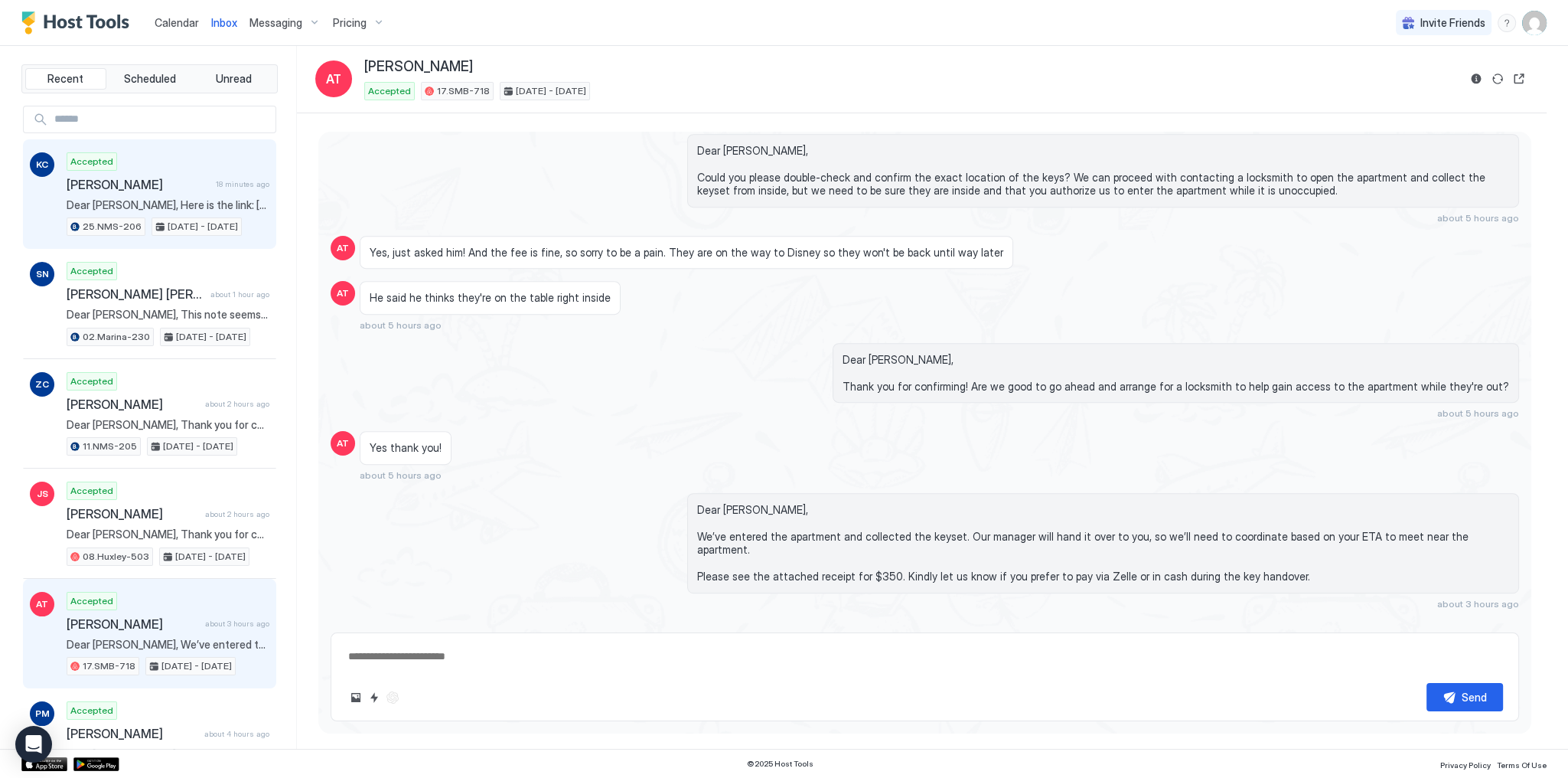
click at [189, 187] on span "[PERSON_NAME]" at bounding box center [138, 184] width 143 height 15
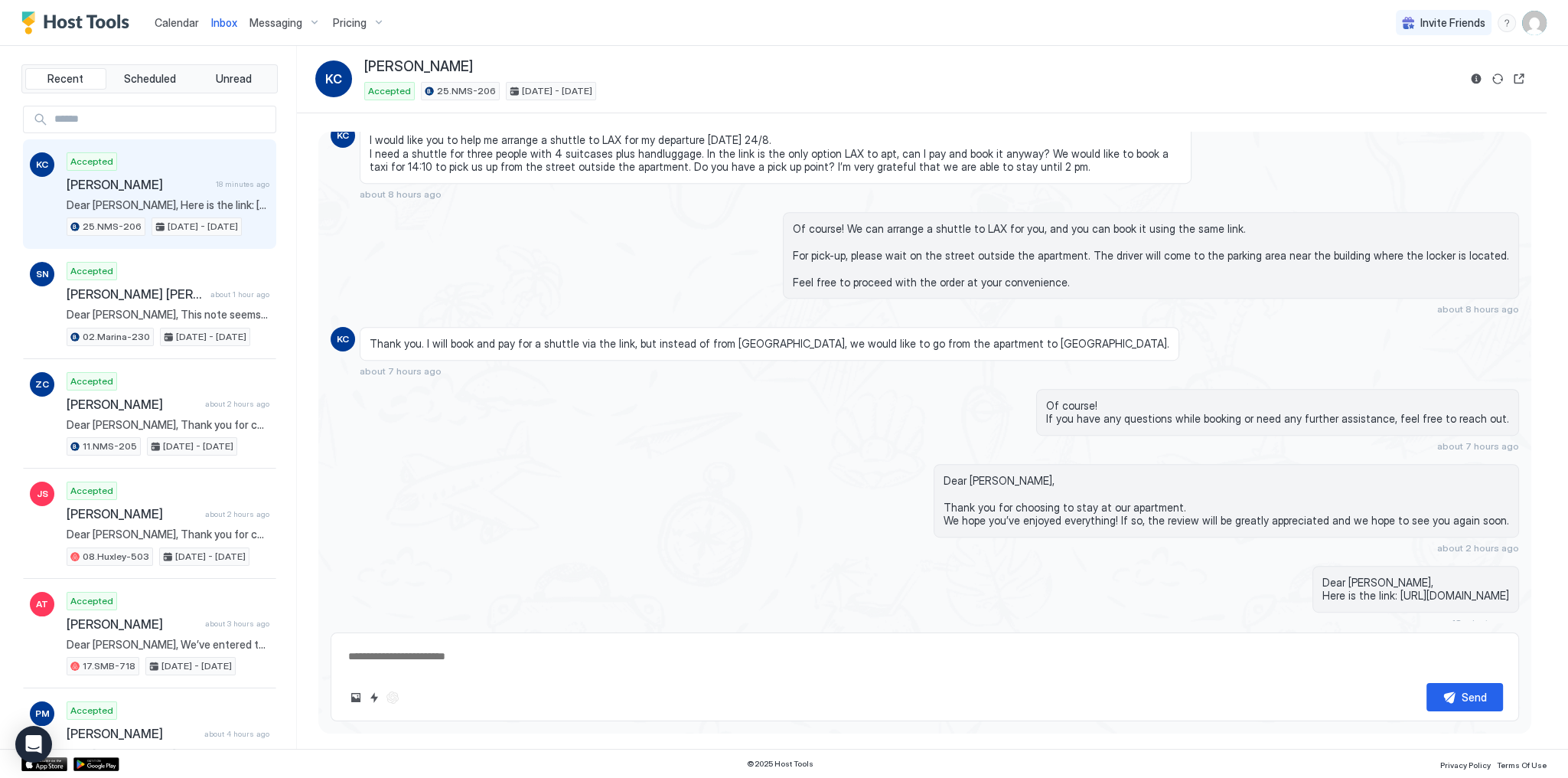
scroll to position [1393, 0]
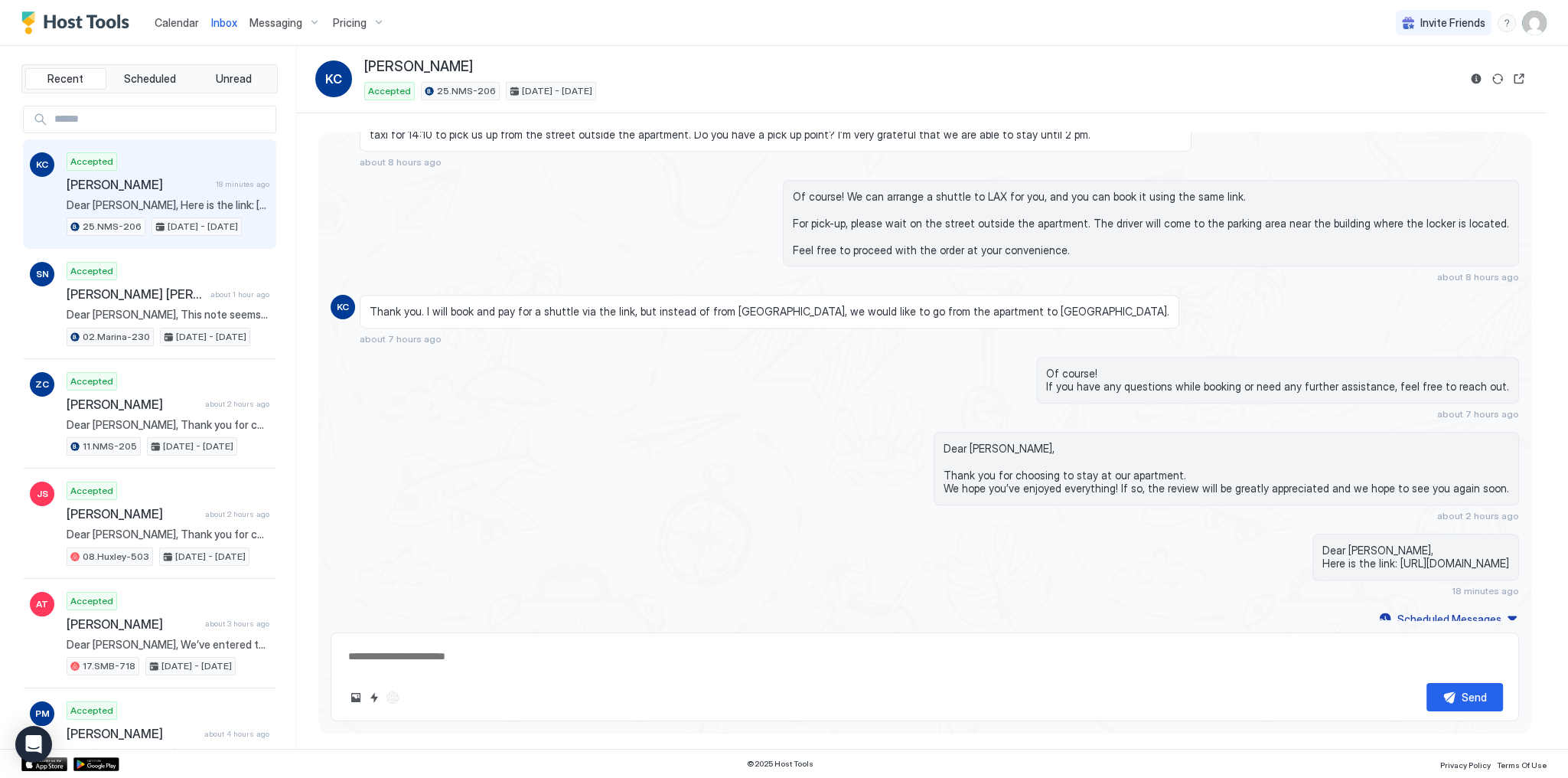
click at [215, 21] on span "Inbox" at bounding box center [224, 22] width 26 height 13
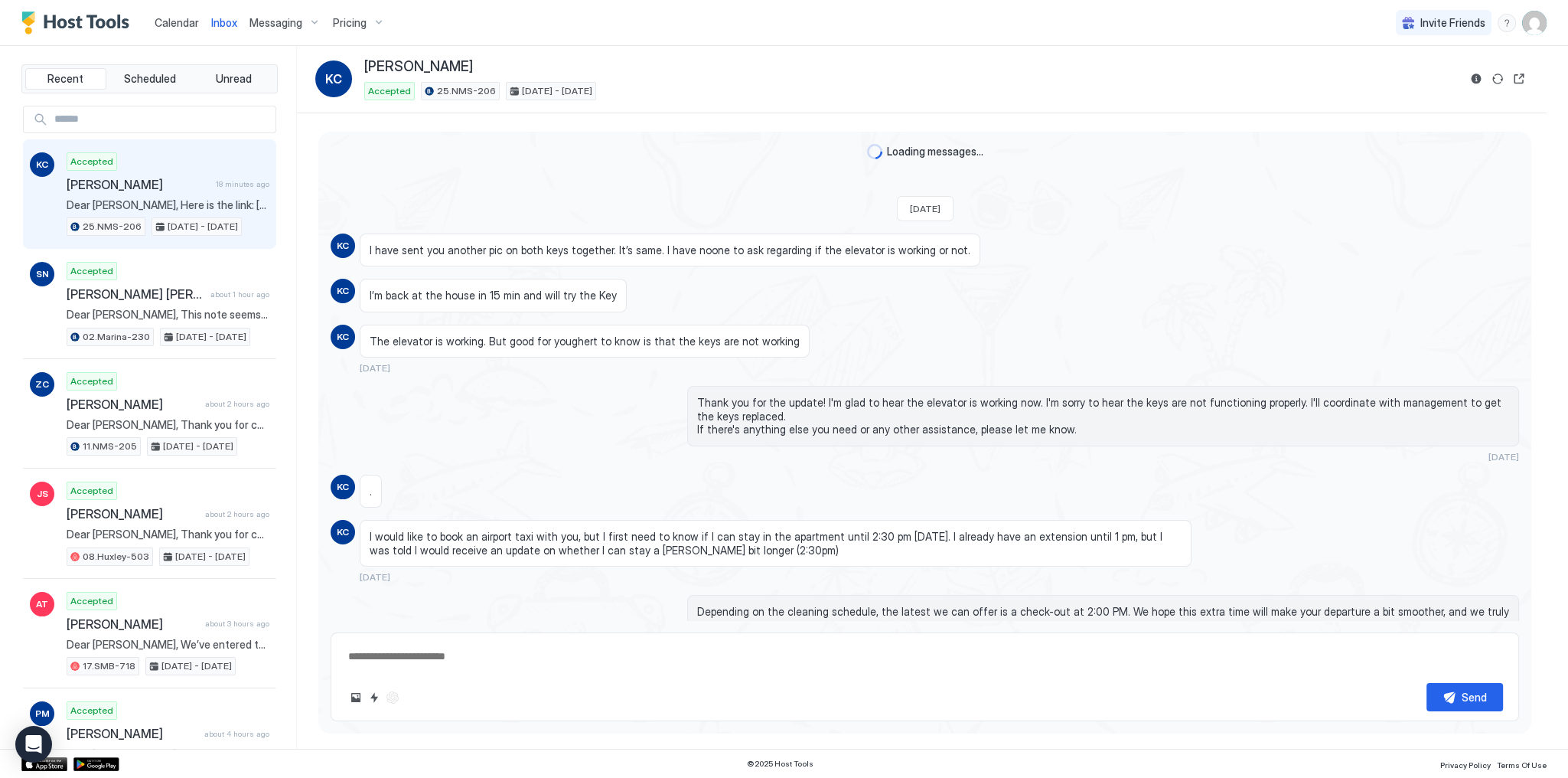
click at [215, 21] on span "Inbox" at bounding box center [224, 22] width 26 height 13
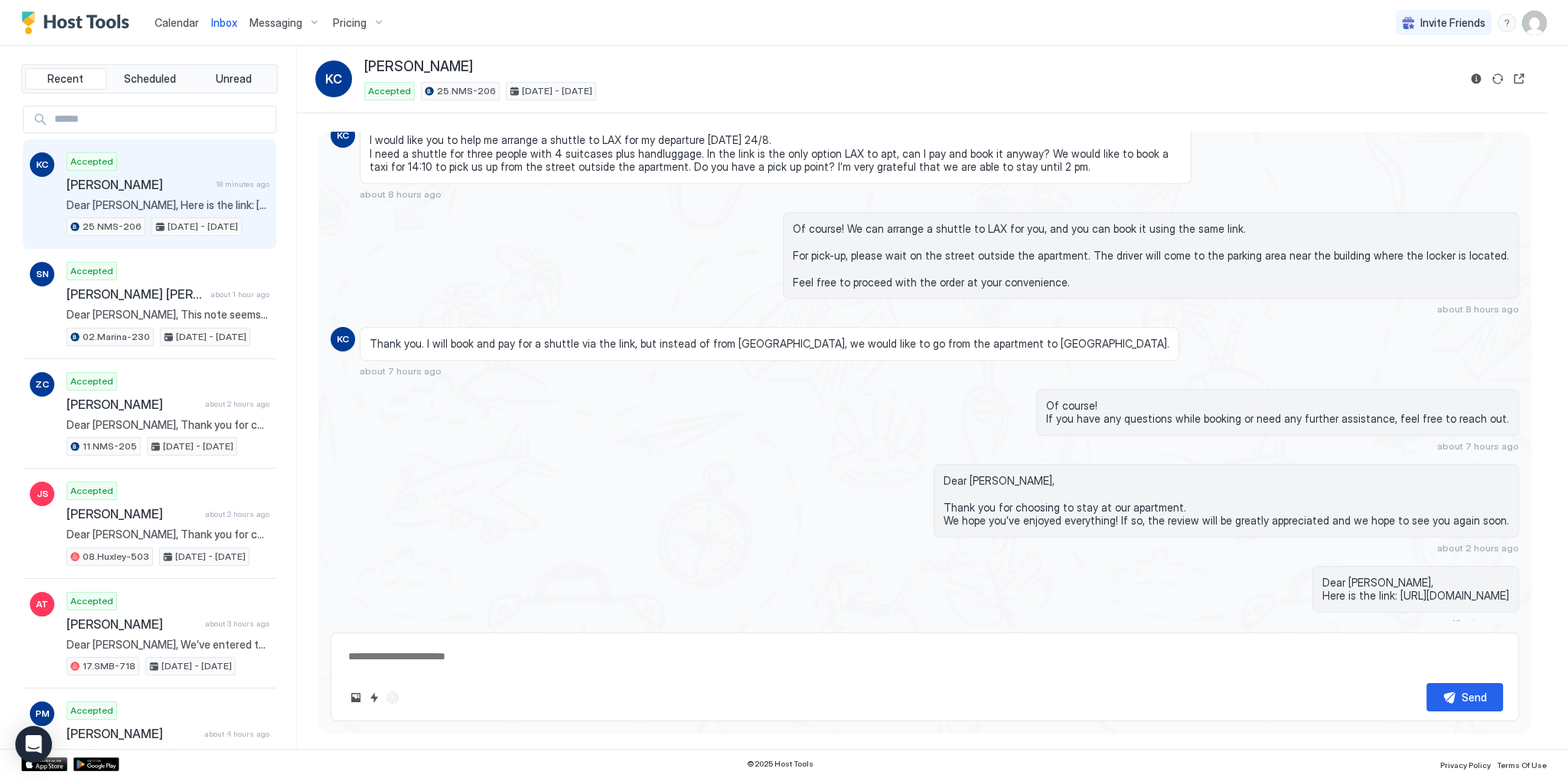
scroll to position [1393, 0]
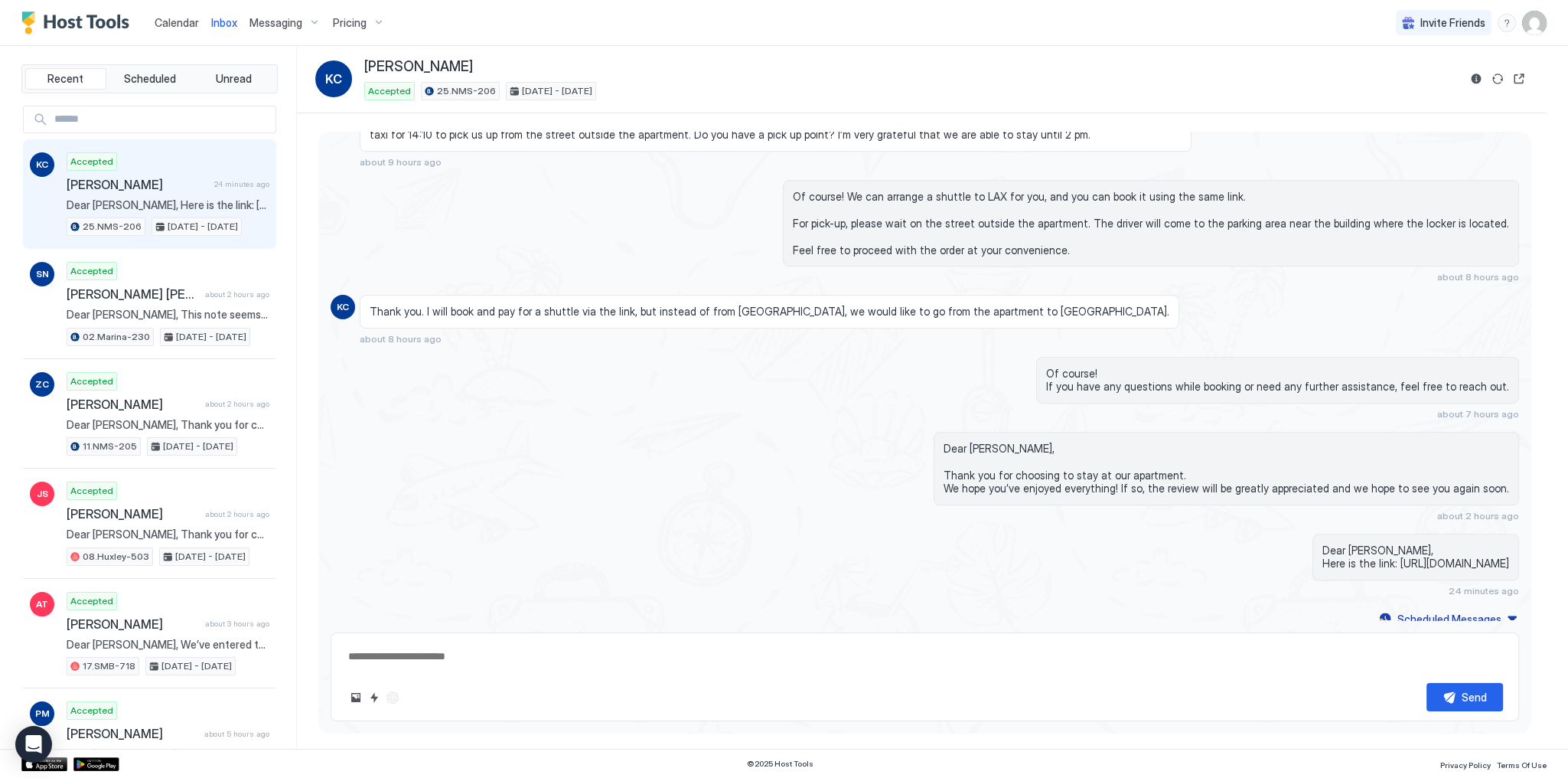
click at [467, 200] on div "Of course! We can arrange a shuttle to LAX for you, and you can book it using t…" at bounding box center [925, 232] width 1188 height 104
type textarea "*"
click at [563, 221] on div "Of course! We can arrange a shuttle to LAX for you, and you can book it using t…" at bounding box center [925, 232] width 1188 height 104
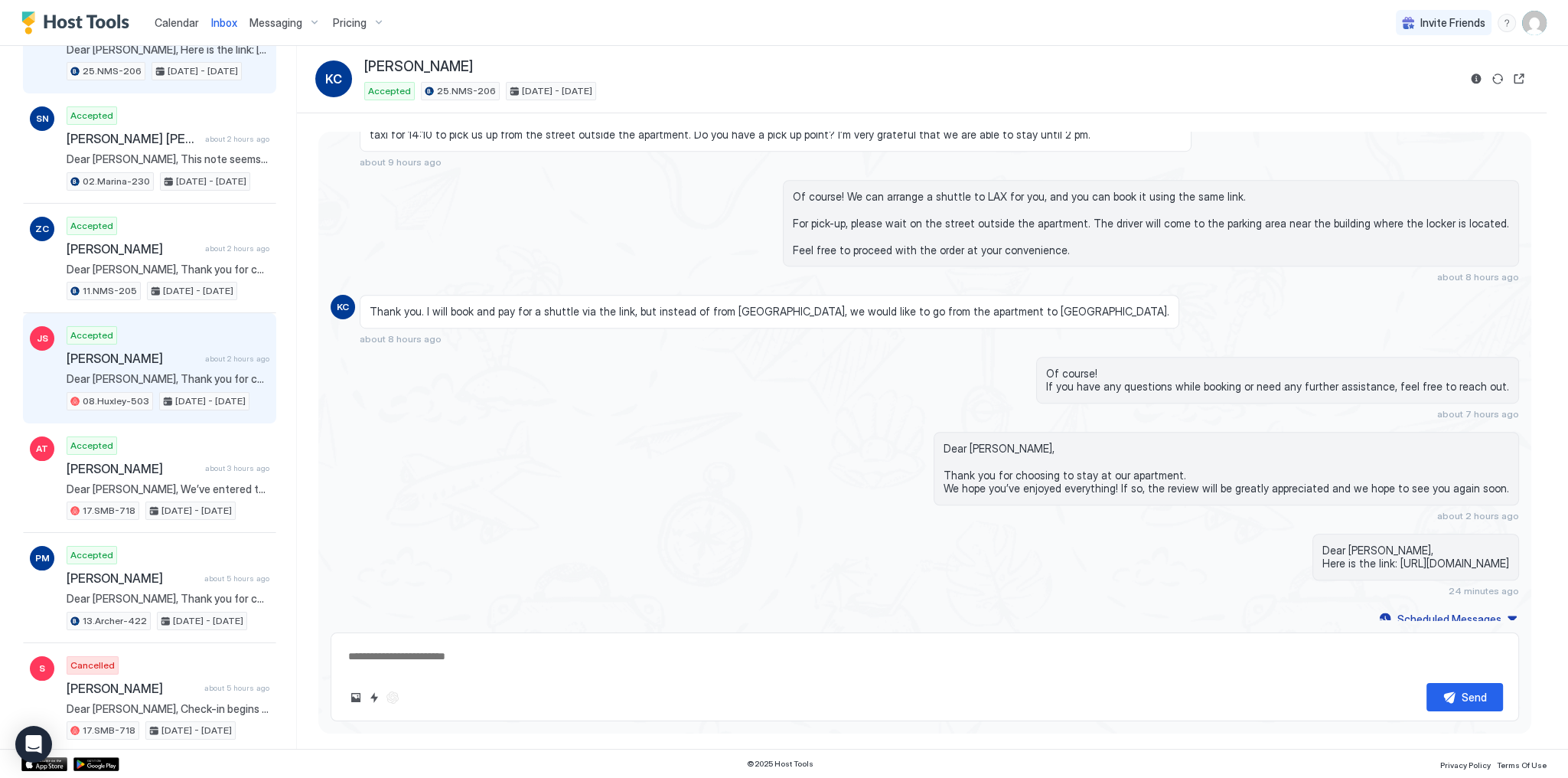
scroll to position [122, 0]
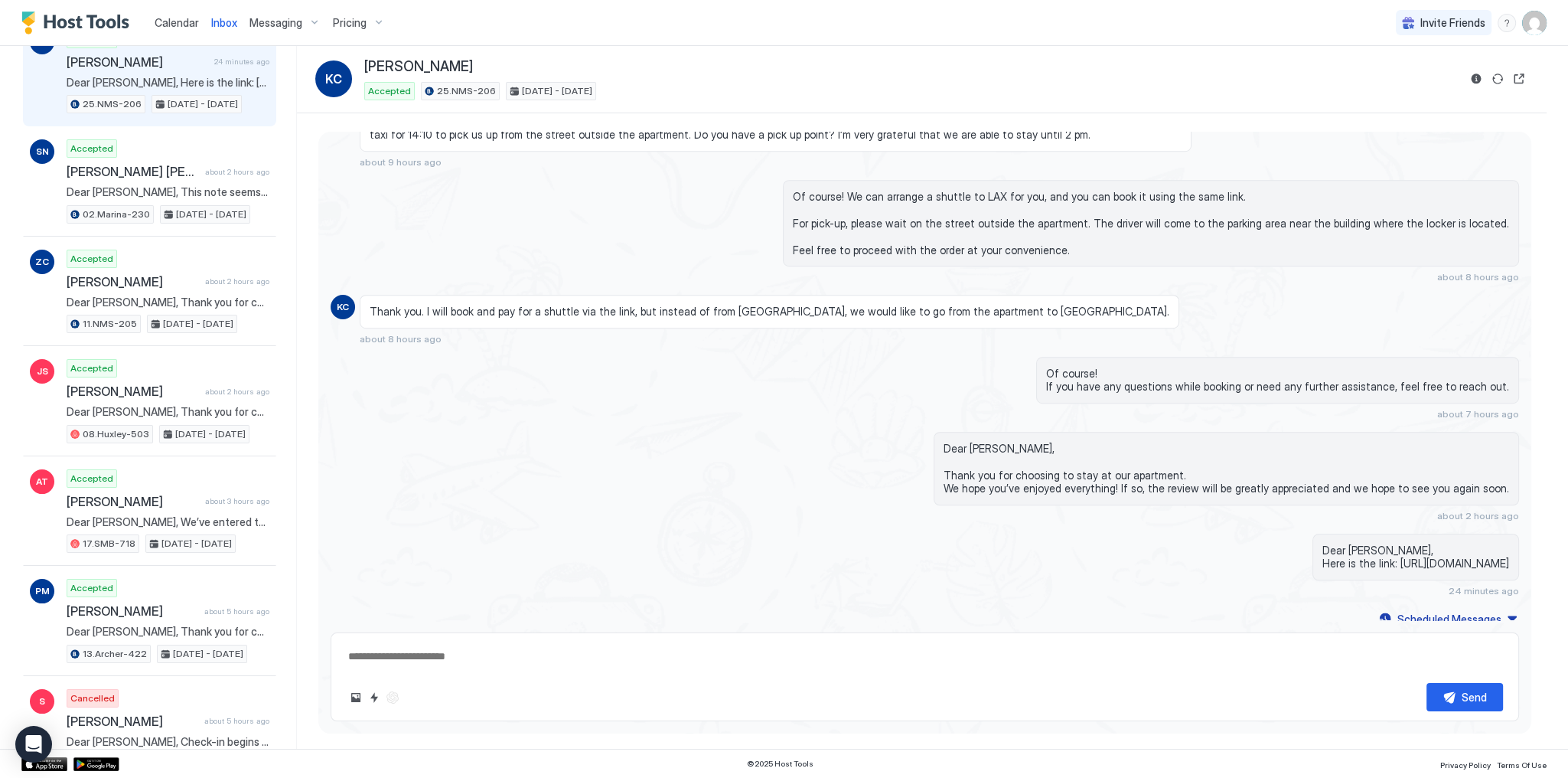
drag, startPoint x: 396, startPoint y: 337, endPoint x: 403, endPoint y: 341, distance: 8.1
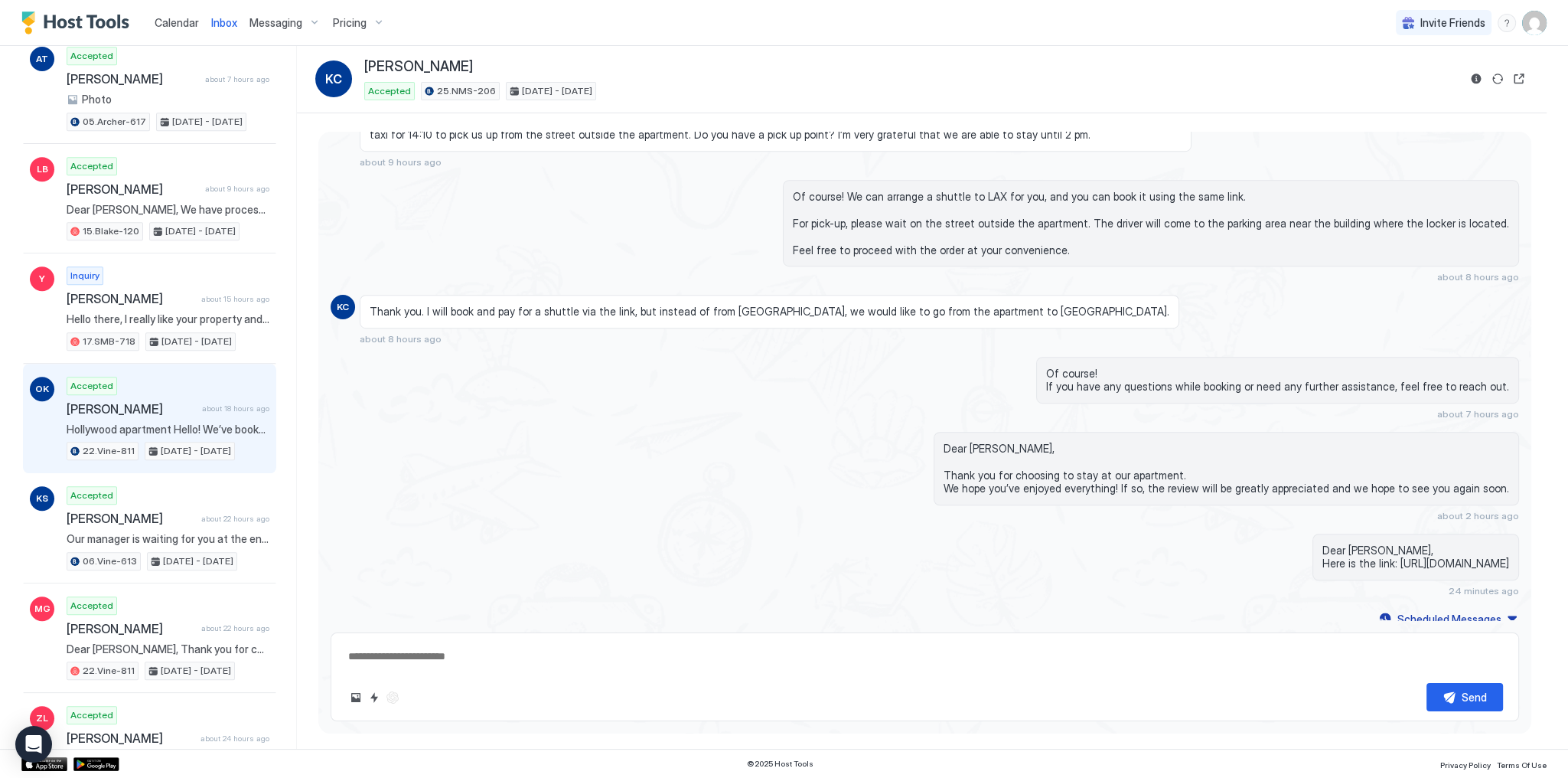
scroll to position [1347, 0]
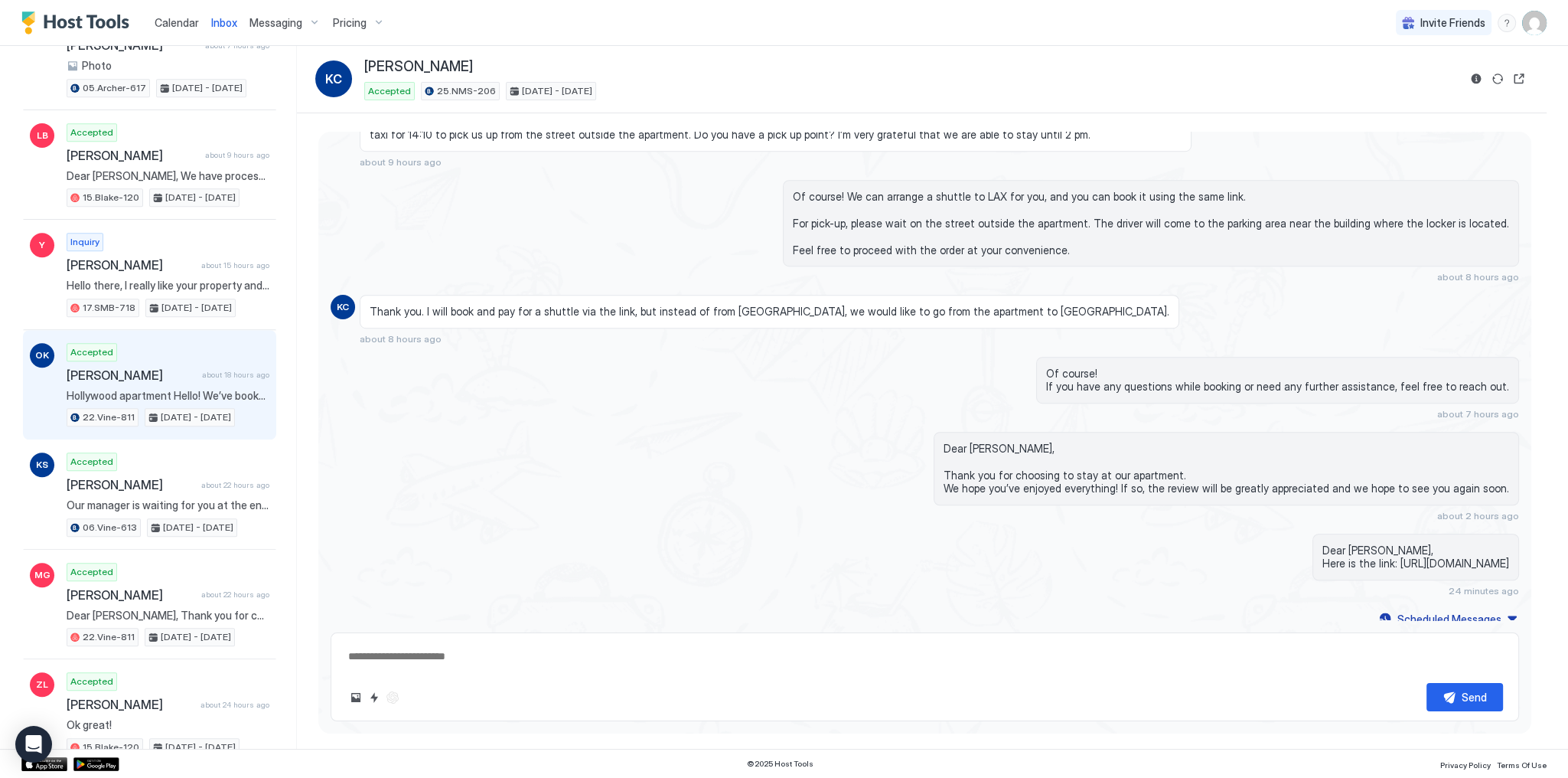
click at [178, 389] on span "Hollywood apartment Hello! We’ve booked the Hollywood apartment for 3 days and …" at bounding box center [167, 396] width 203 height 13
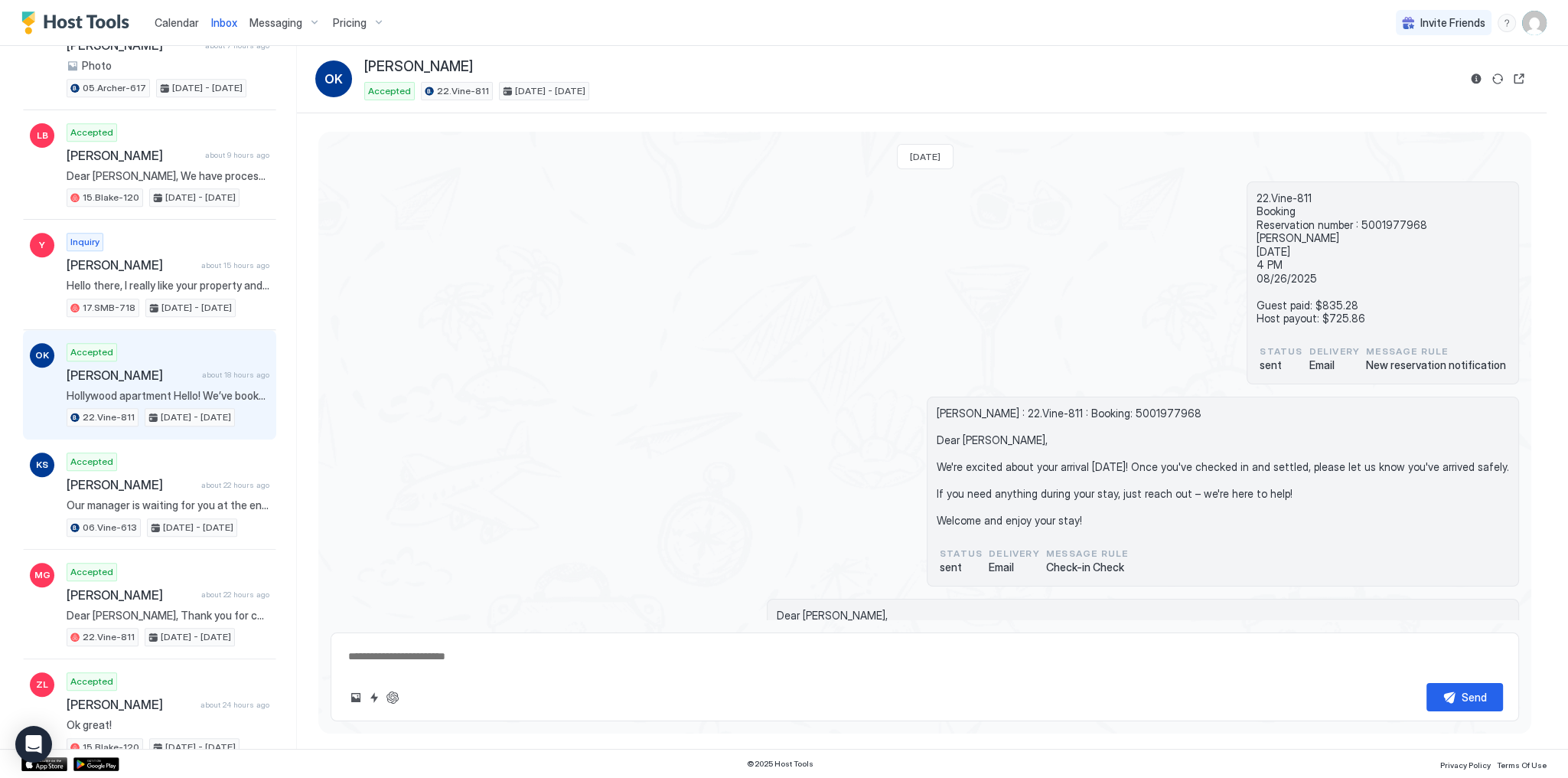
click at [741, 199] on div "22.Vine-811 Booking Reservation number : 5001977968 Oxana KOZHEVNIKOVA 08/23/20…" at bounding box center [925, 283] width 1188 height 204
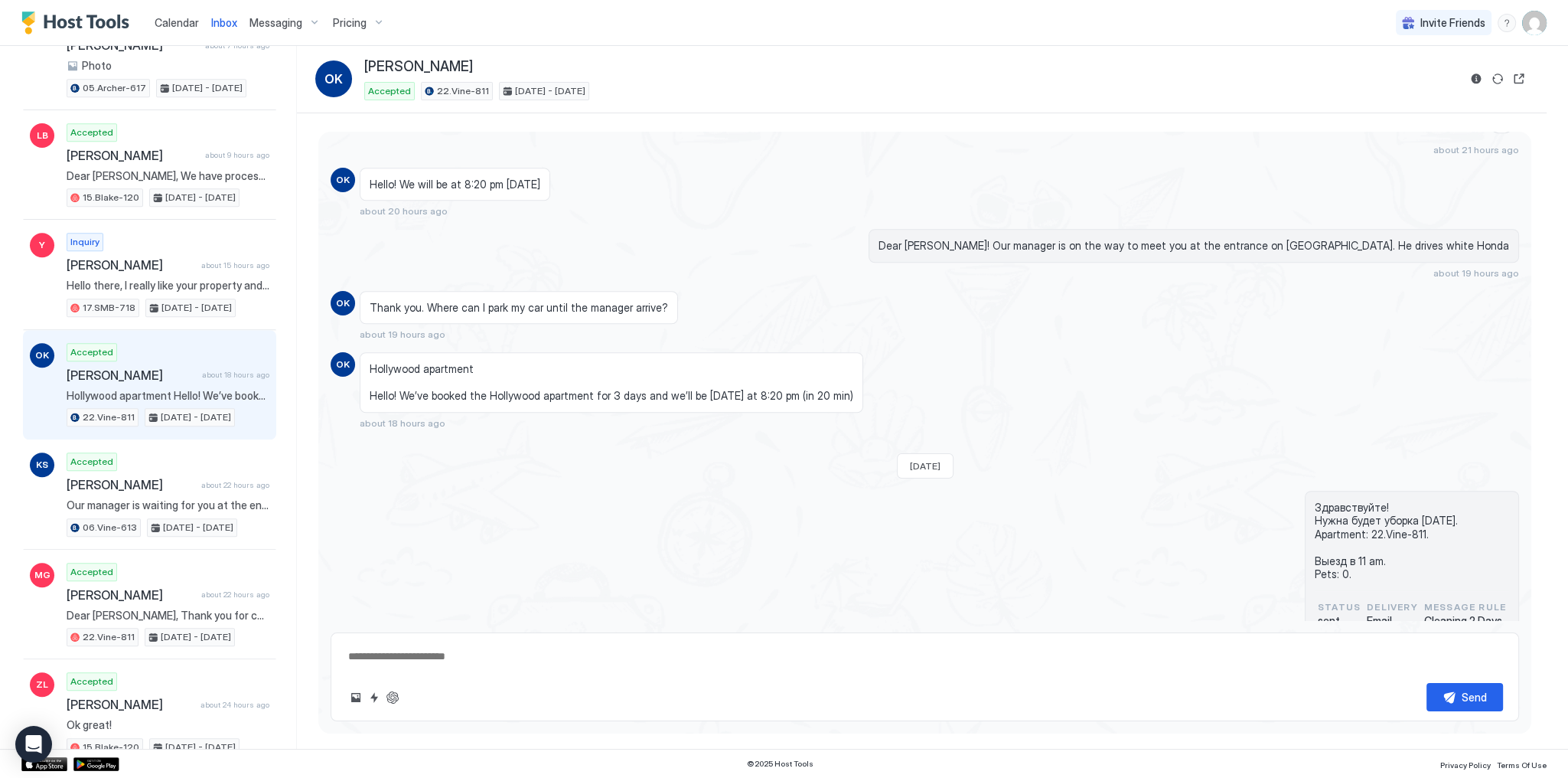
scroll to position [1807, 0]
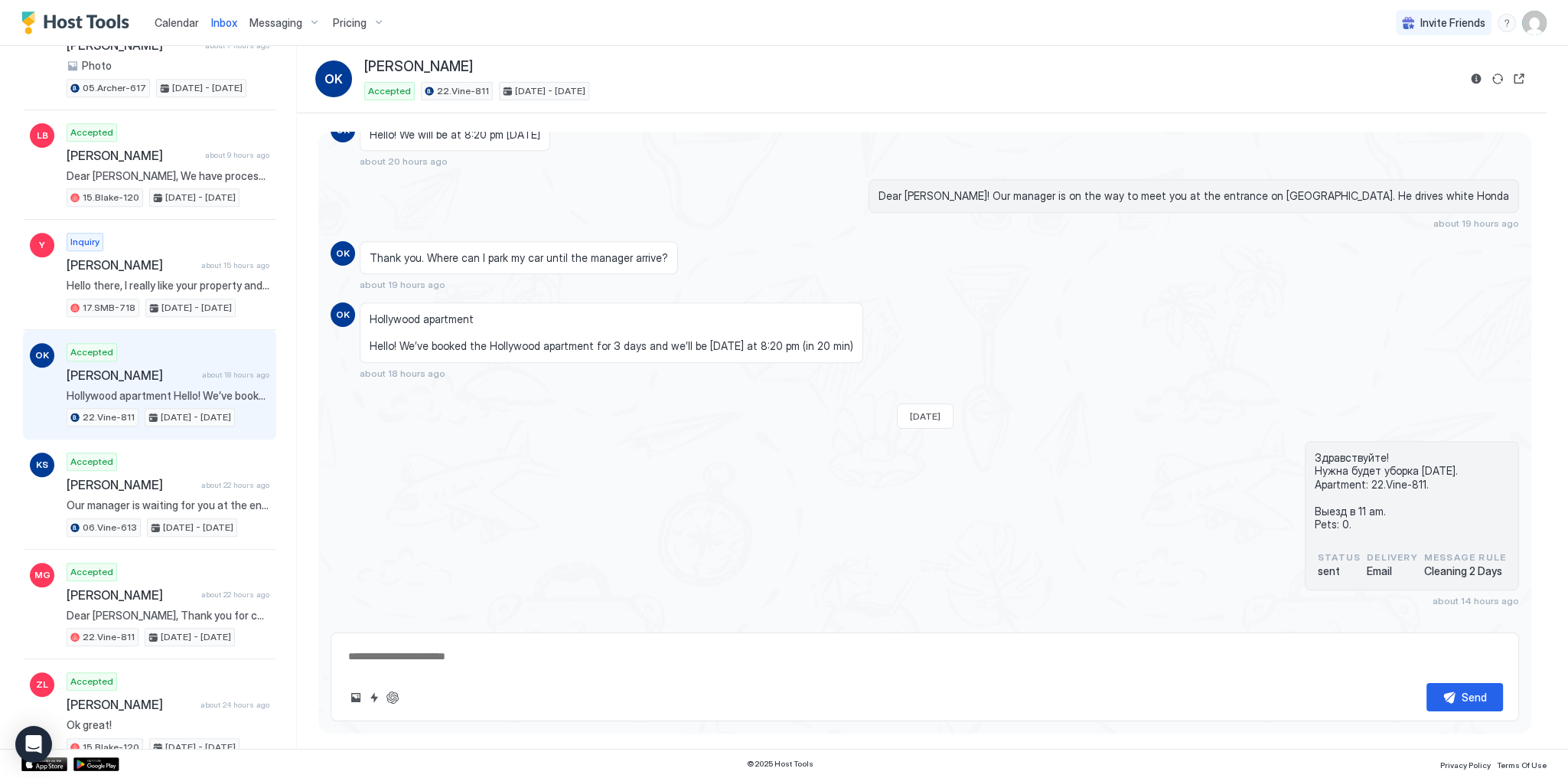
click at [769, 328] on span "Hollywood apartment Hello! We’ve booked the Hollywood apartment for 3 days and …" at bounding box center [611, 333] width 484 height 40
drag, startPoint x: 769, startPoint y: 328, endPoint x: 585, endPoint y: 331, distance: 184.0
click at [585, 331] on span "Hollywood apartment Hello! We’ve booked the Hollywood apartment for 3 days and …" at bounding box center [611, 333] width 484 height 40
click at [879, 337] on div "Hollywood apartment Hello! We’ve booked the Hollywood apartment for 3 days and …" at bounding box center [775, 340] width 832 height 77
click at [789, 325] on span "Hollywood apartment Hello! We’ve booked the Hollywood apartment for 3 days and …" at bounding box center [611, 333] width 484 height 40
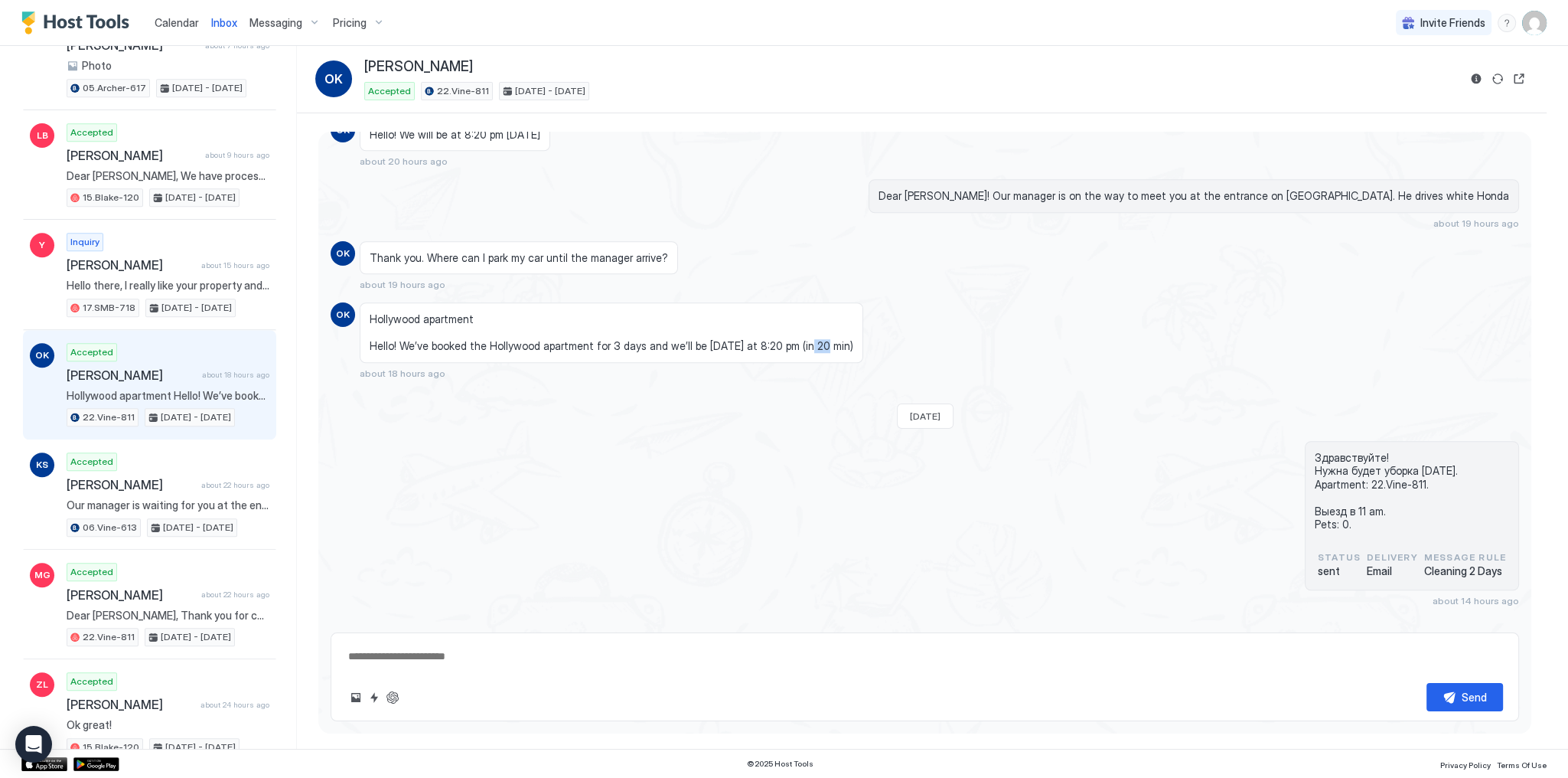
click at [789, 325] on span "Hollywood apartment Hello! We’ve booked the Hollywood apartment for 3 days and …" at bounding box center [611, 333] width 484 height 40
click at [786, 325] on span "Hollywood apartment Hello! We’ve booked the Hollywood apartment for 3 days and …" at bounding box center [611, 333] width 484 height 40
click at [836, 335] on div "Hollywood apartment Hello! We’ve booked the Hollywood apartment for 3 days and …" at bounding box center [775, 340] width 832 height 77
click at [807, 334] on span "Hollywood apartment Hello! We’ve booked the Hollywood apartment for 3 days and …" at bounding box center [611, 333] width 484 height 40
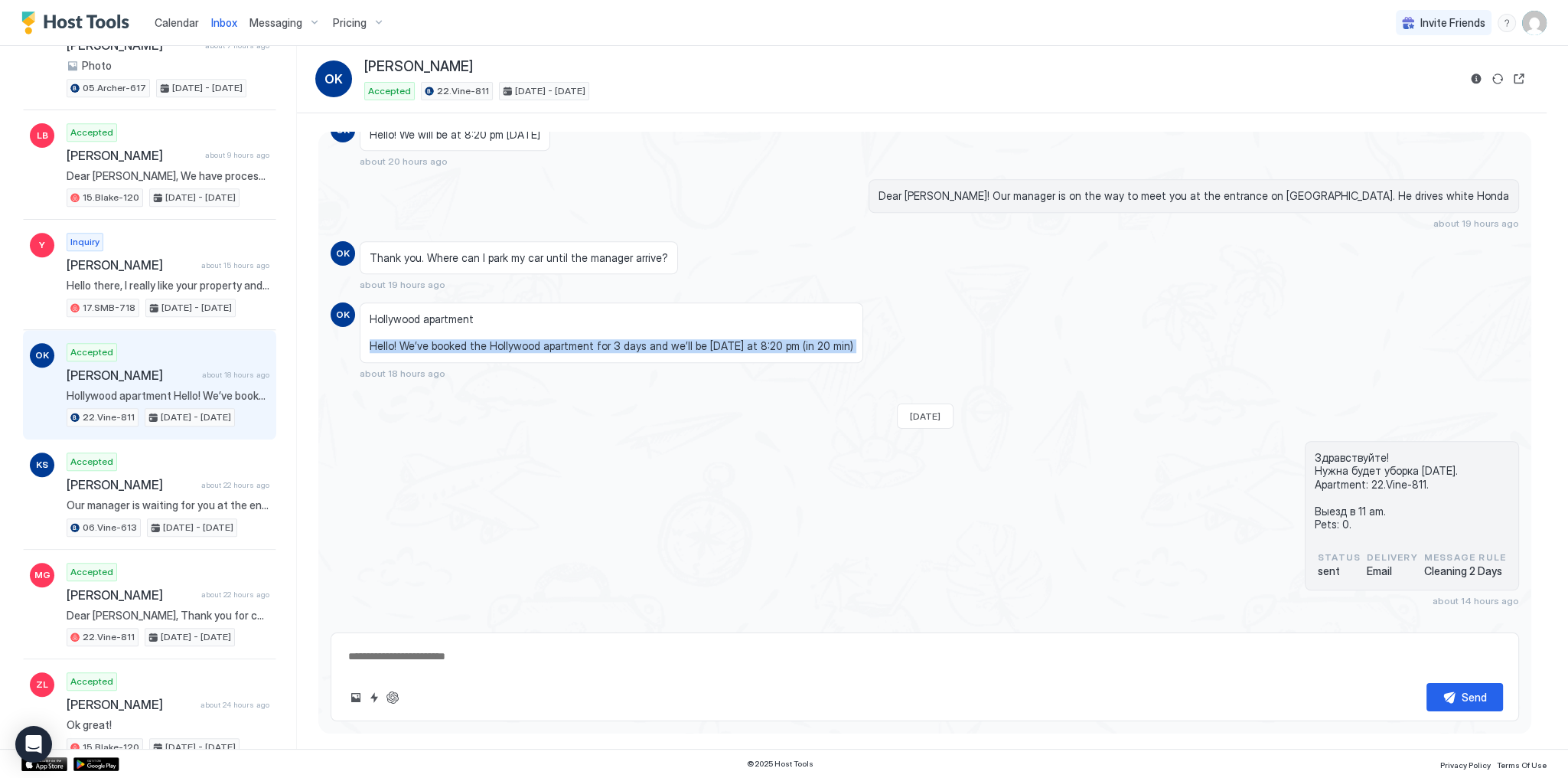
click at [807, 334] on span "Hollywood apartment Hello! We’ve booked the Hollywood apartment for 3 days and …" at bounding box center [611, 333] width 484 height 40
click at [811, 333] on span "Hollywood apartment Hello! We’ve booked the Hollywood apartment for 3 days and …" at bounding box center [611, 333] width 484 height 40
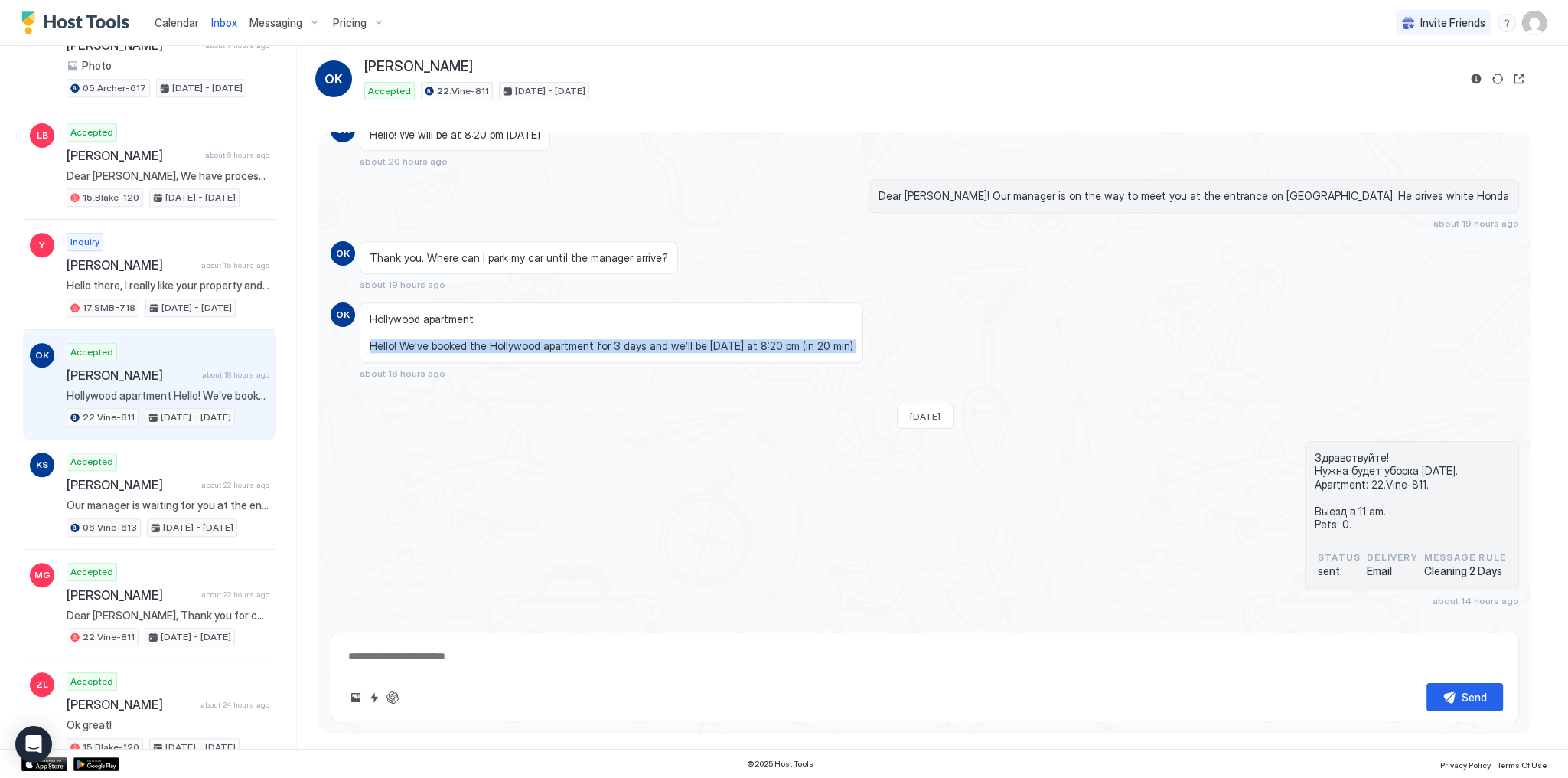
click at [811, 333] on span "Hollywood apartment Hello! We’ve booked the Hollywood apartment for 3 days and …" at bounding box center [611, 333] width 484 height 40
type textarea "*"
